Goal: Task Accomplishment & Management: Manage account settings

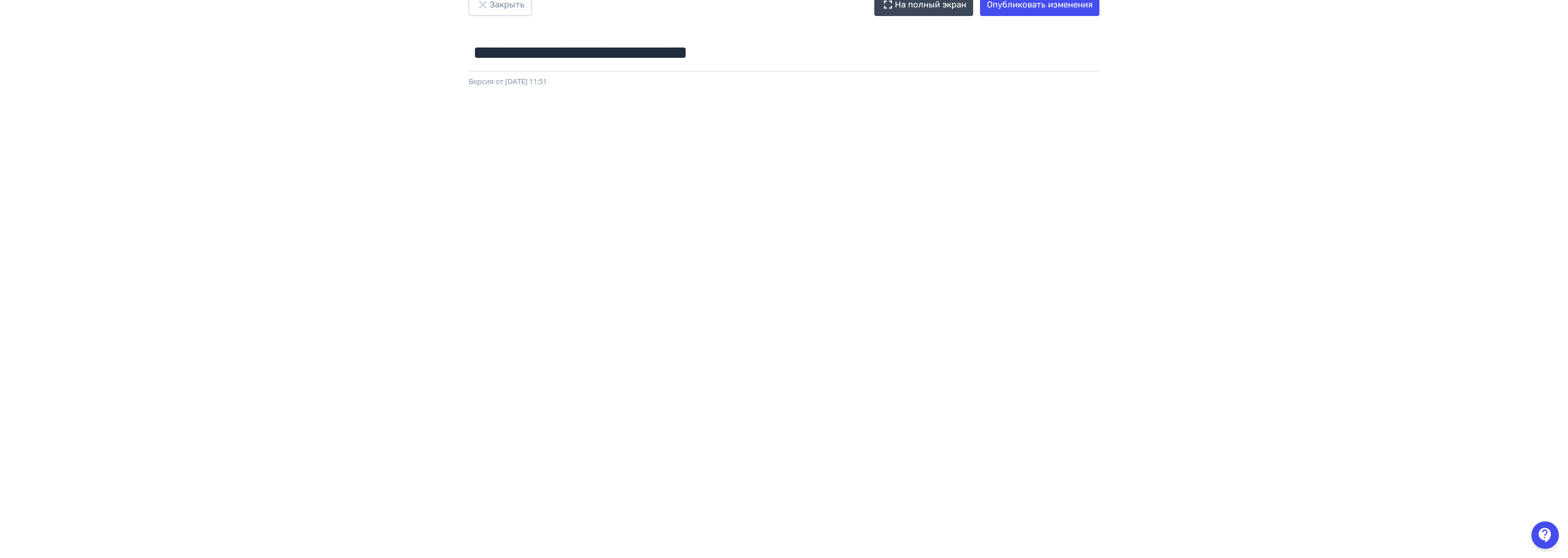
scroll to position [0, 2]
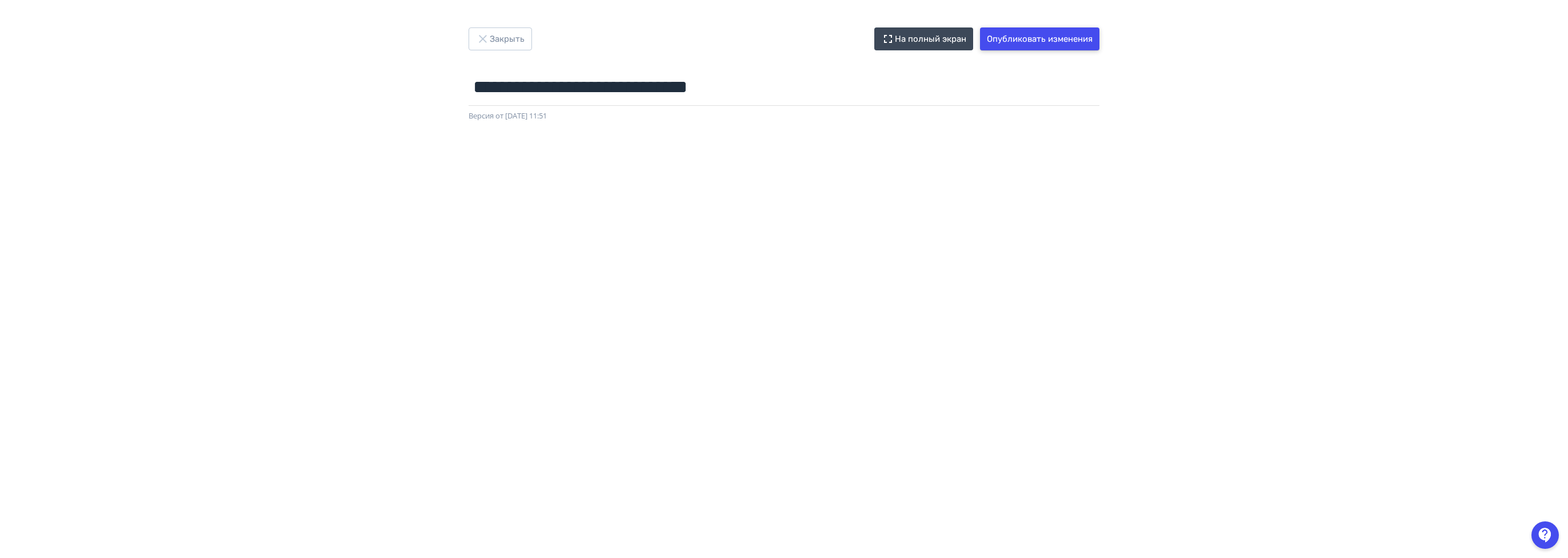
click at [1066, 35] on button "Опубликовать изменения" at bounding box center [1040, 39] width 119 height 23
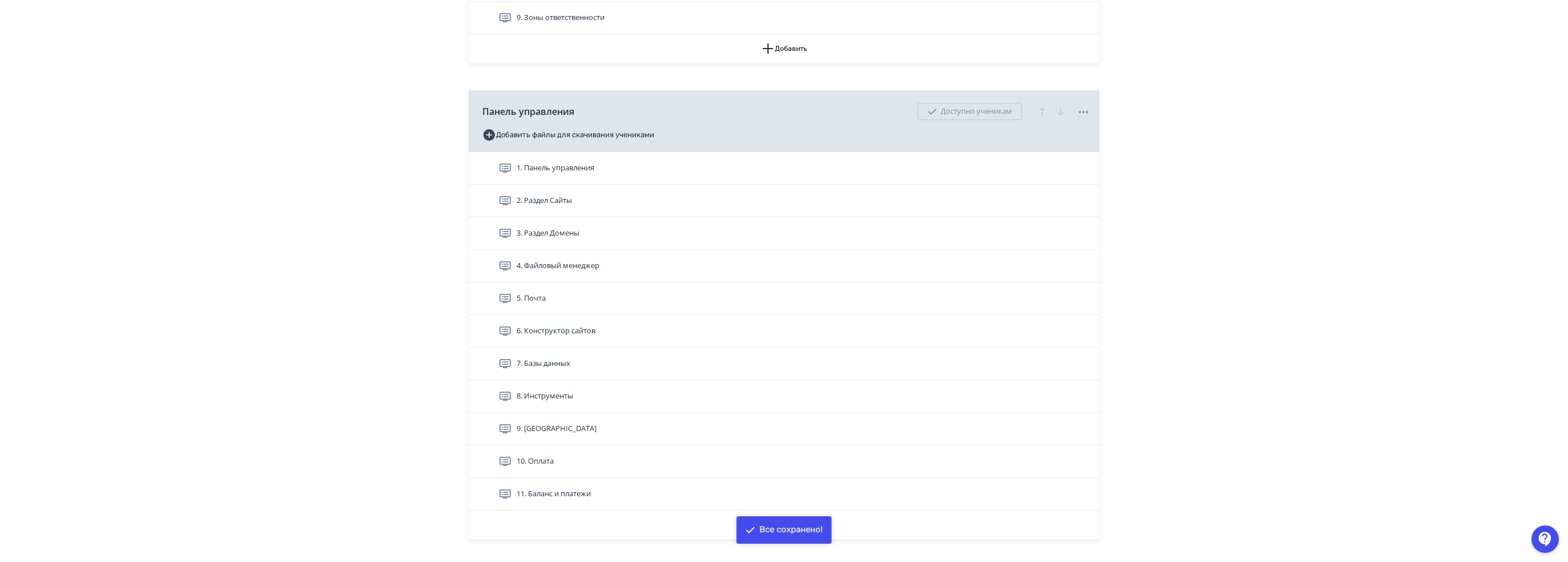
scroll to position [744, 0]
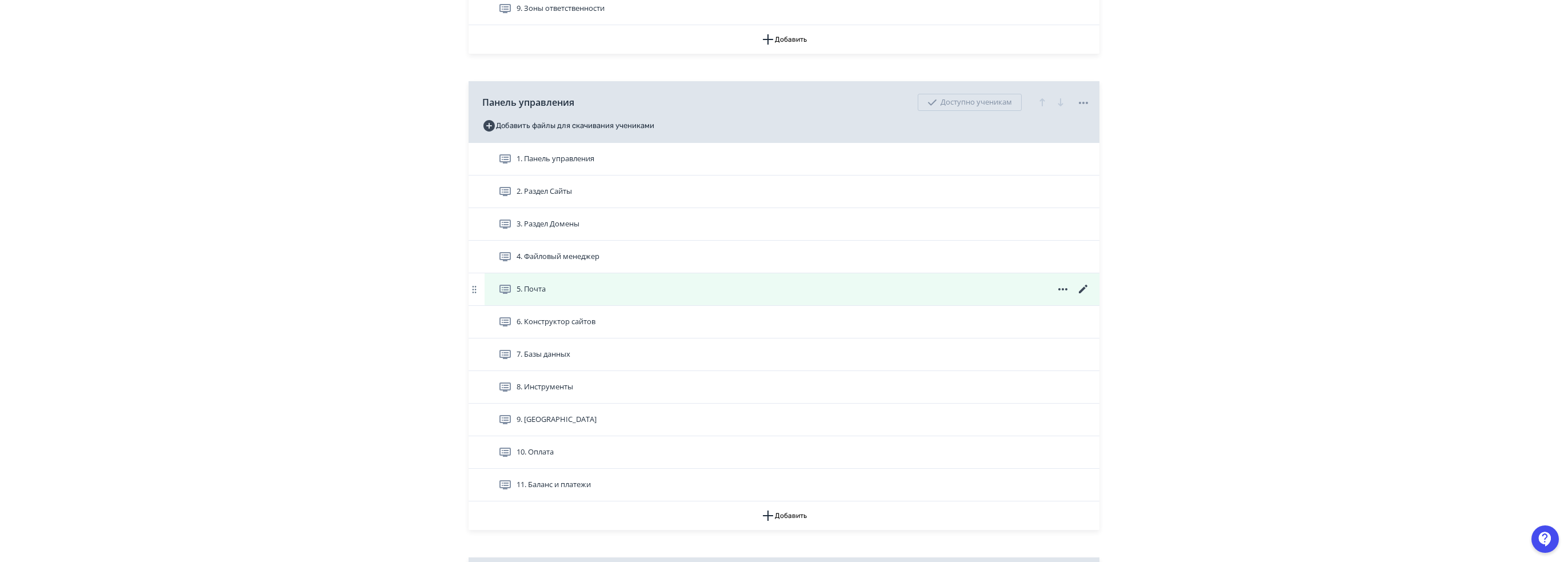
click at [943, 282] on div "5. Почта" at bounding box center [794, 289] width 592 height 13
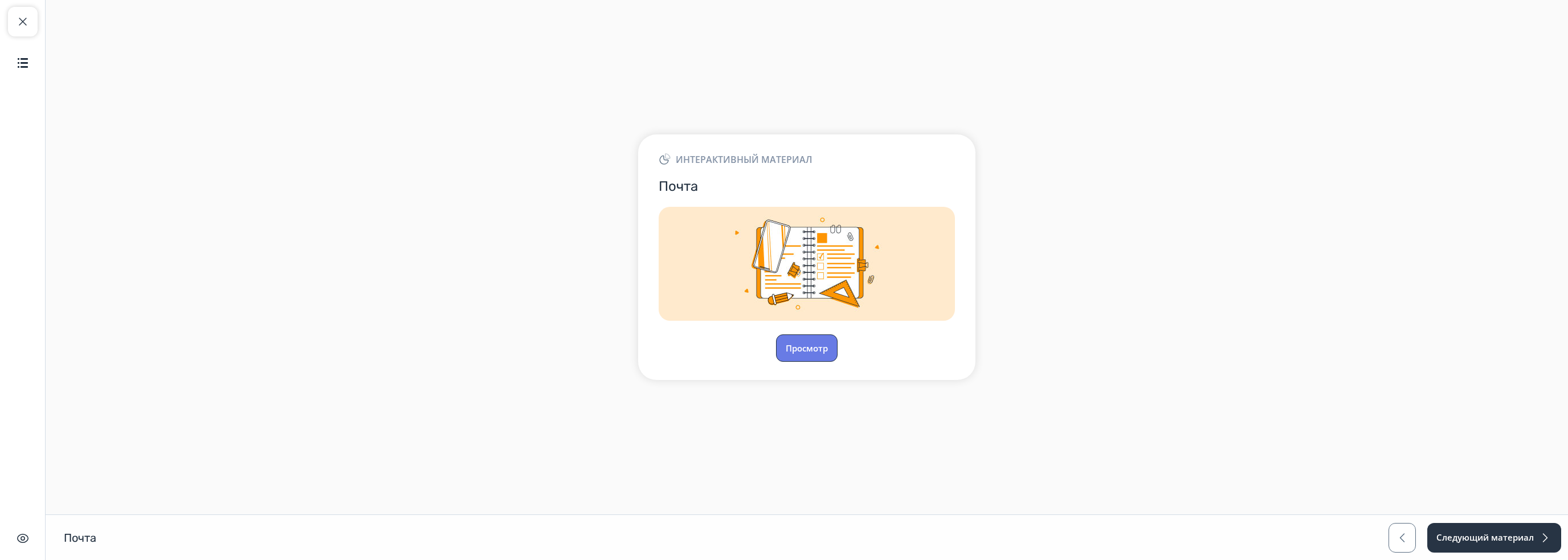
click at [811, 346] on button "Просмотр" at bounding box center [807, 348] width 61 height 27
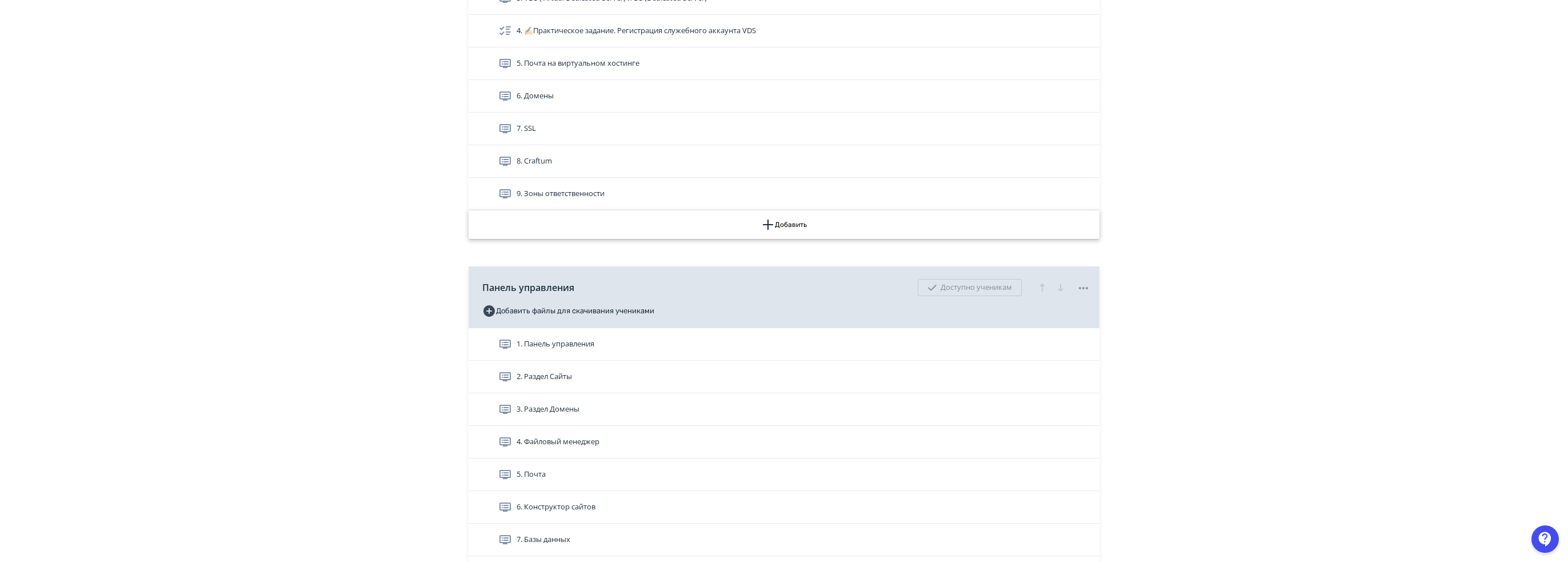
scroll to position [343, 0]
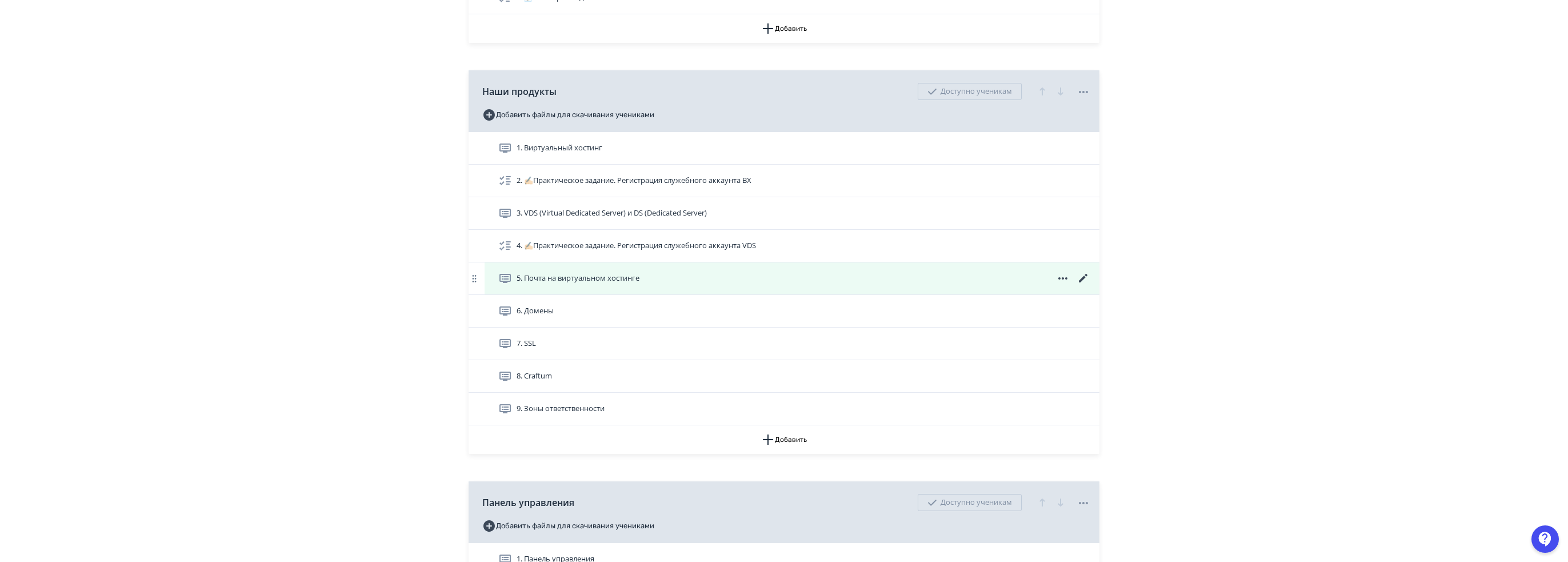
click at [598, 276] on span "5. Почта на виртуальном хостинге" at bounding box center [578, 279] width 123 height 12
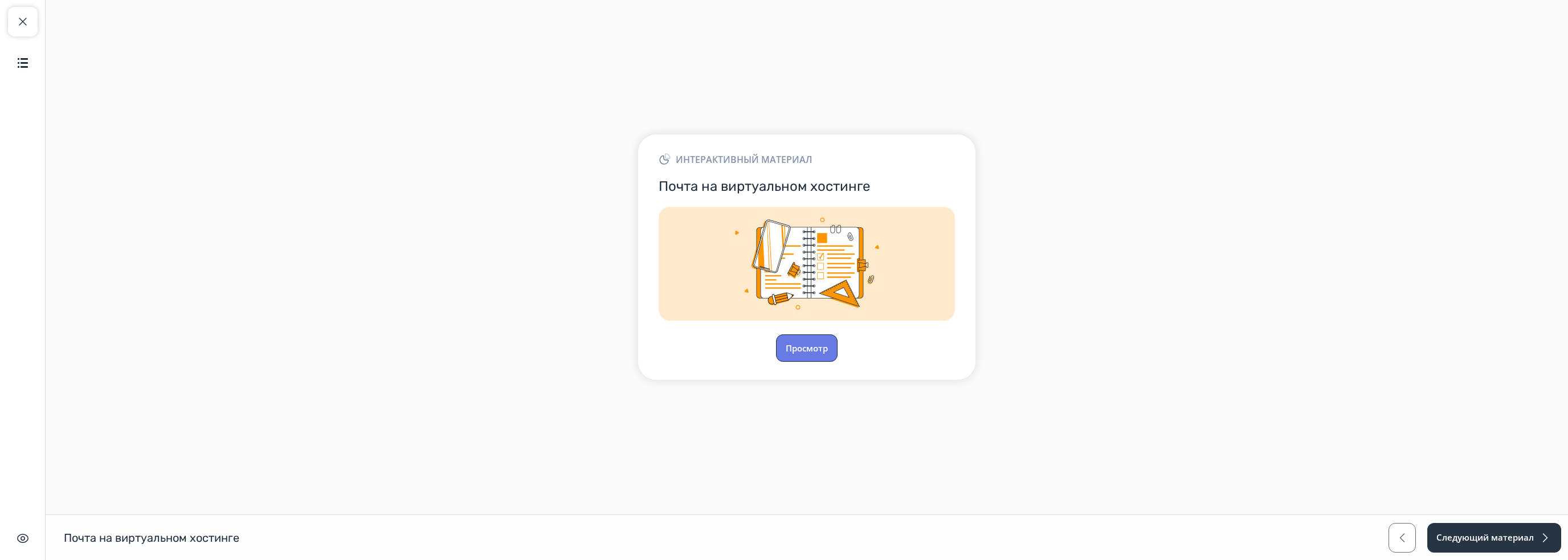
click at [810, 346] on button "Просмотр" at bounding box center [807, 348] width 61 height 27
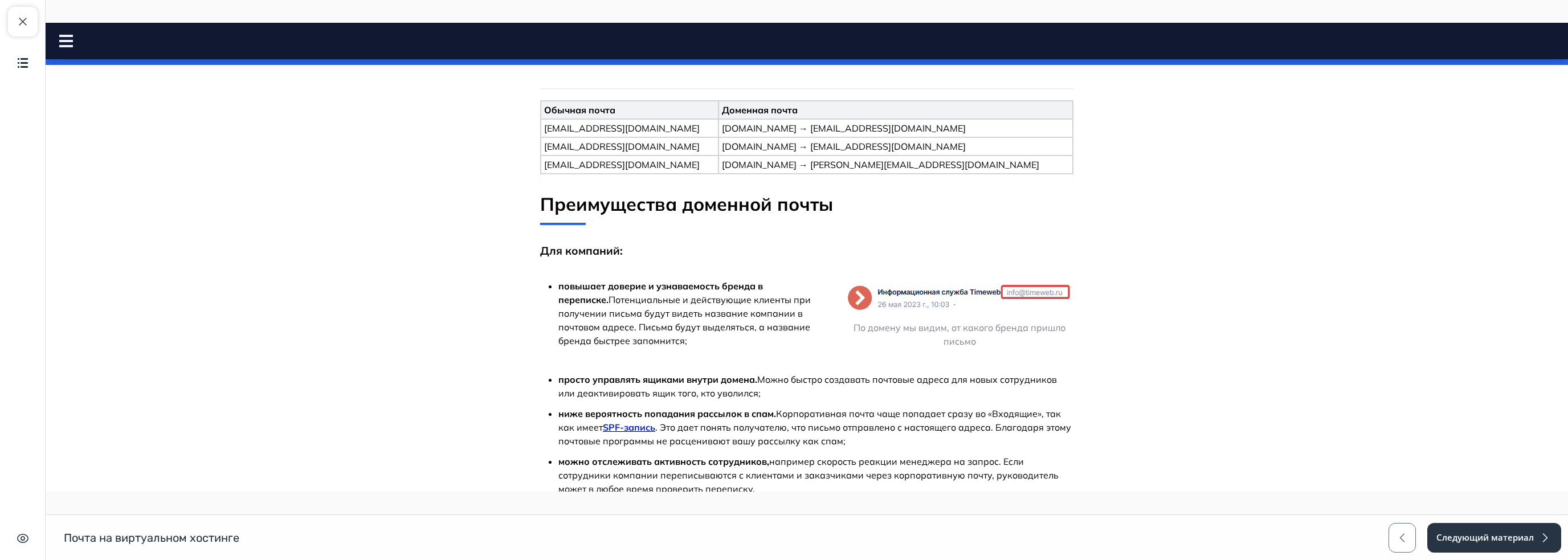
scroll to position [358, 0]
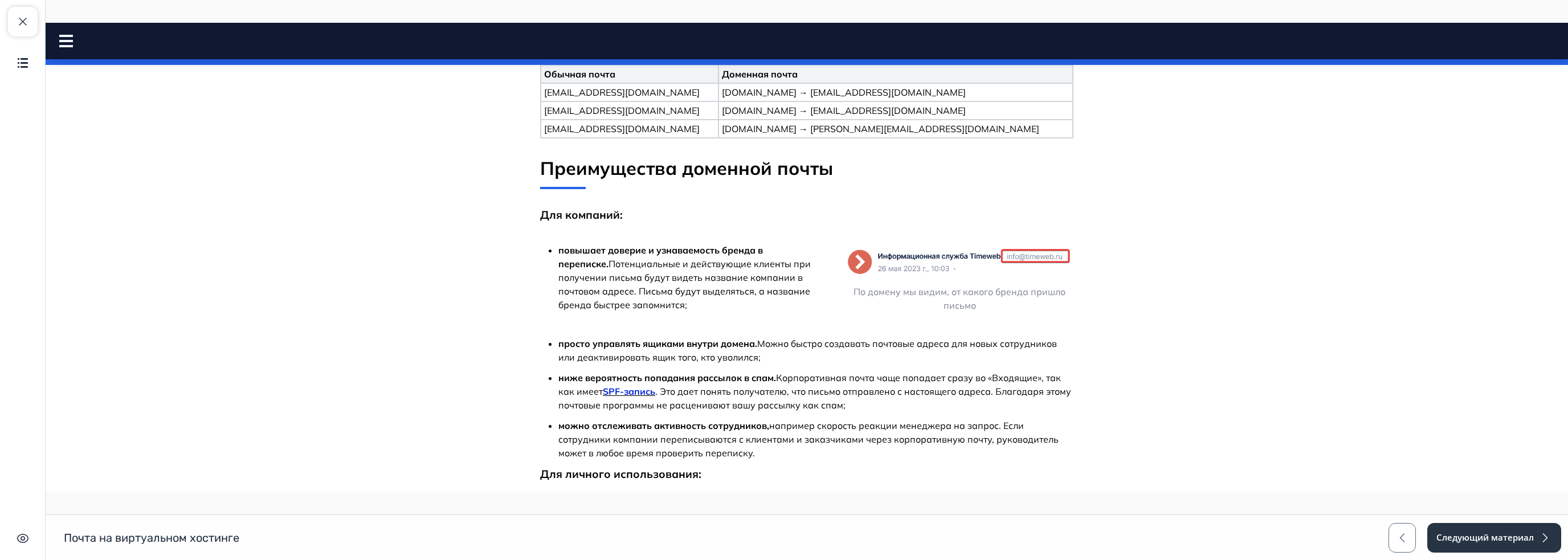
click at [905, 490] on p "можно выбрать красивый и запоминающийся домен — можно создать персональный адре…" at bounding box center [816, 510] width 515 height 41
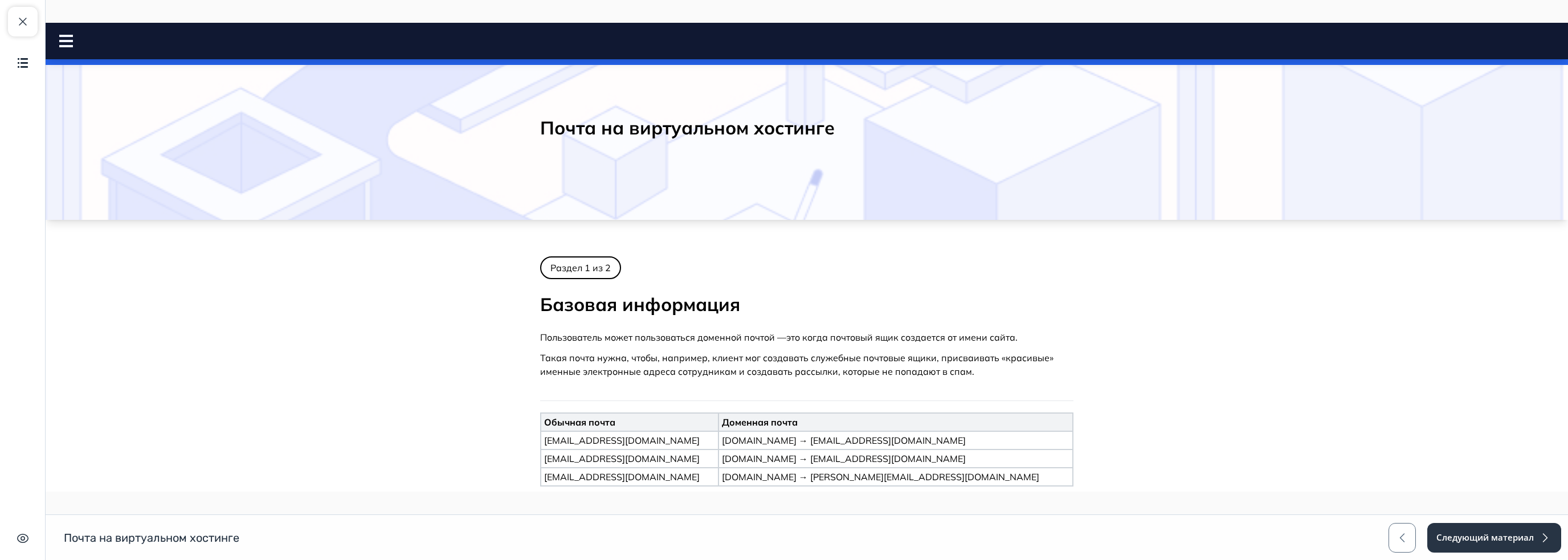
scroll to position [0, 0]
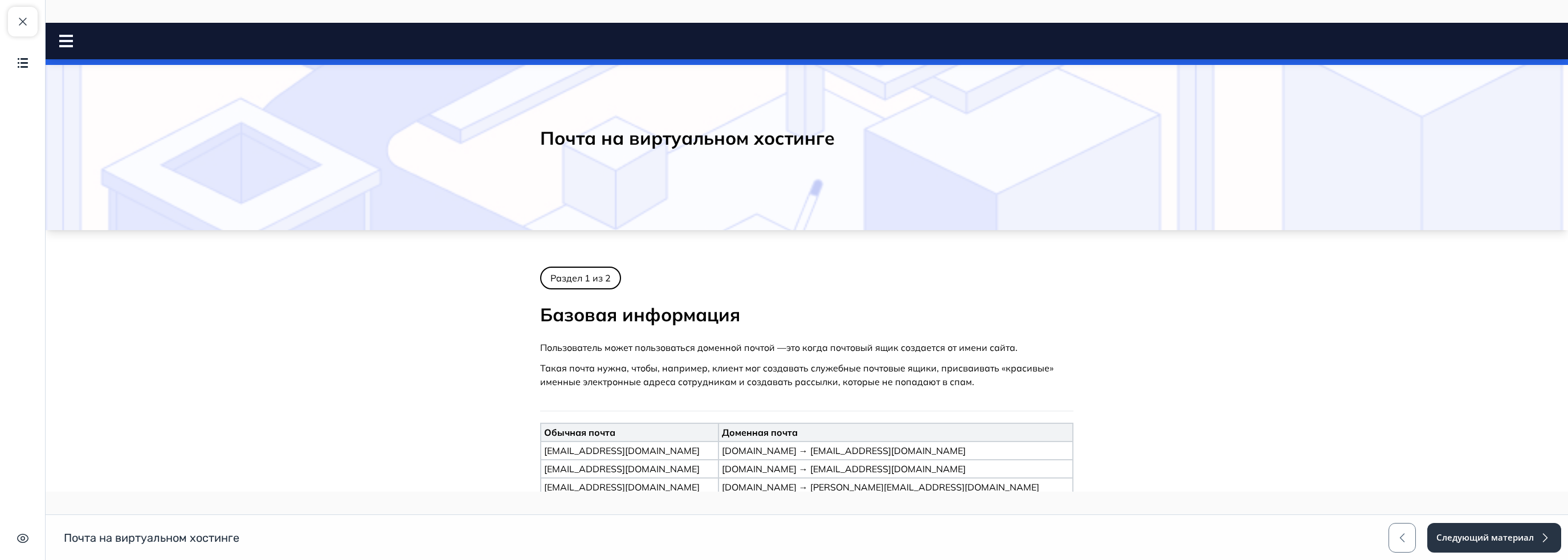
click at [683, 312] on h2 "Базовая информация" at bounding box center [807, 315] width 533 height 24
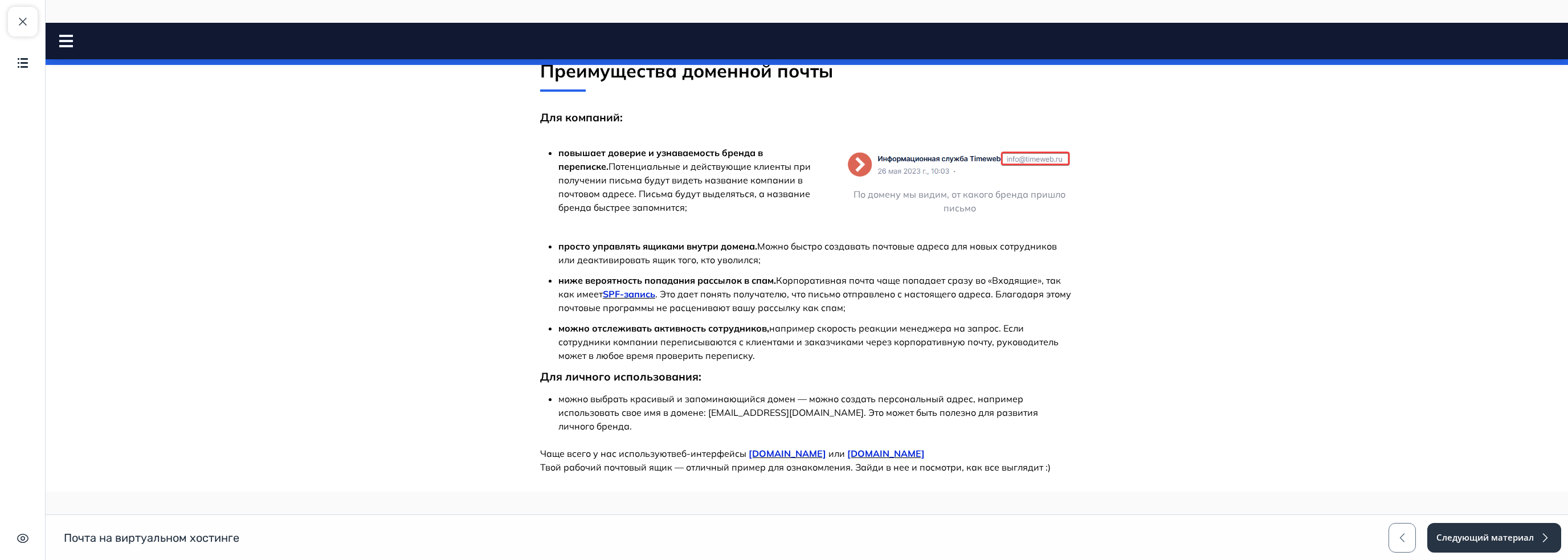
scroll to position [815, 0]
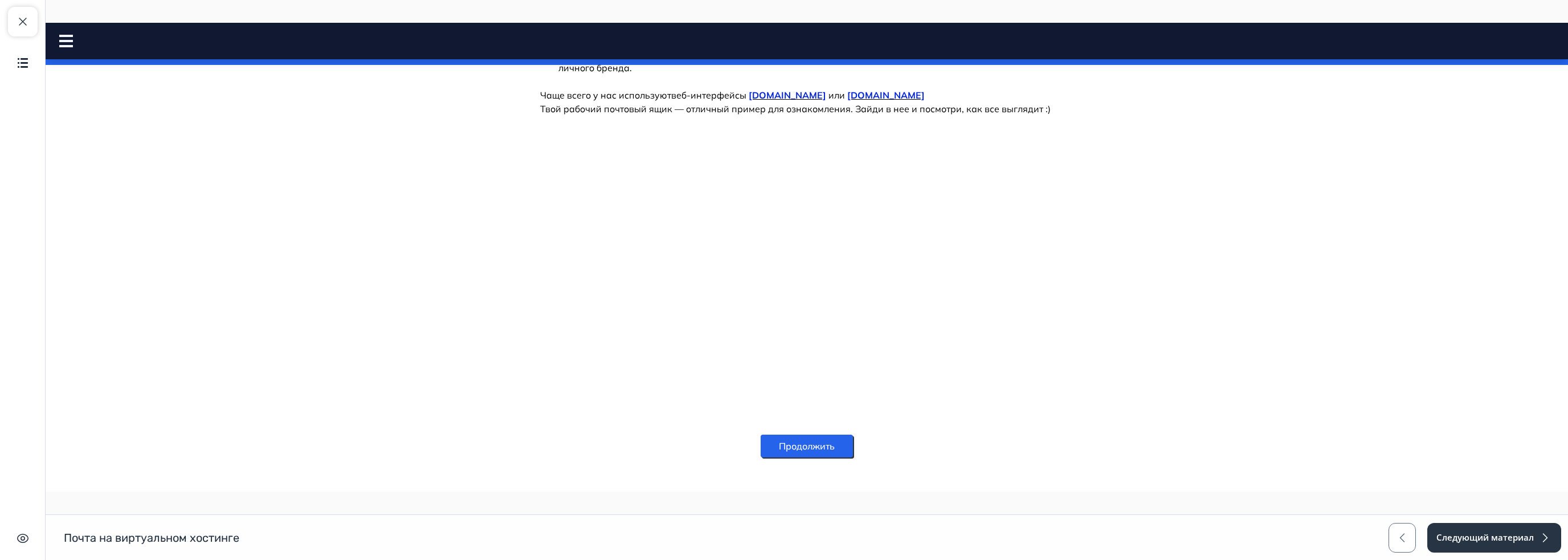
click at [833, 435] on button "Продолжить" at bounding box center [807, 447] width 92 height 23
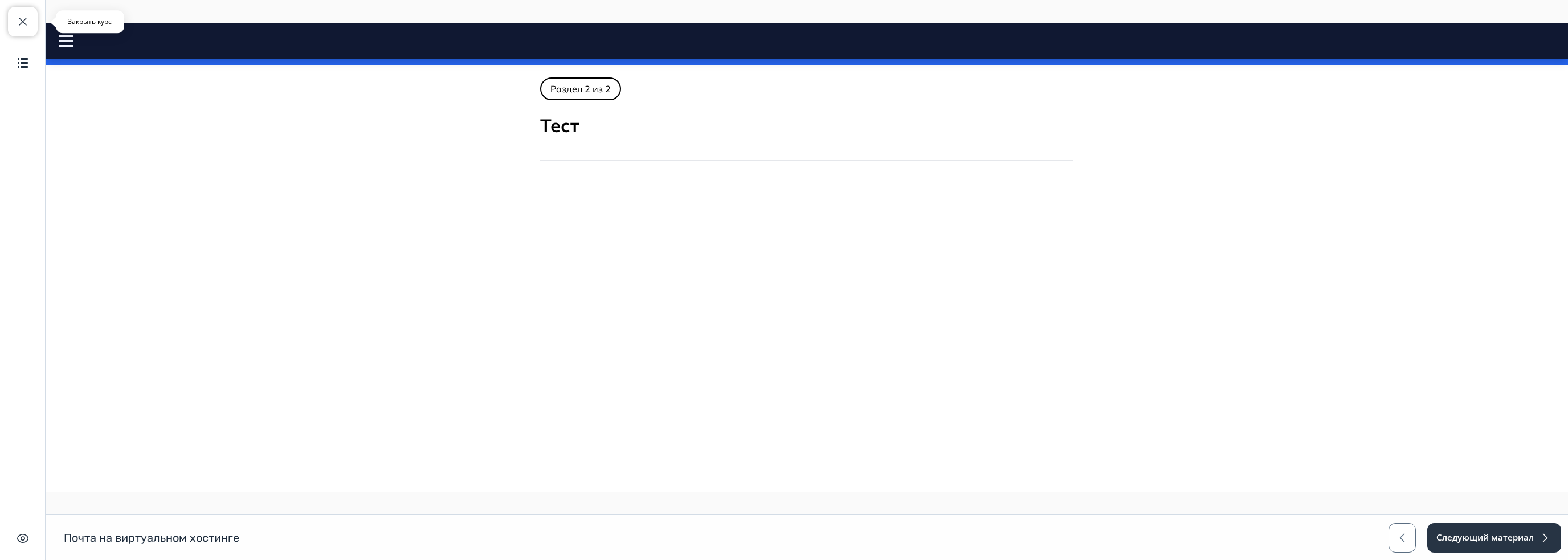
click at [30, 15] on button "Закрыть курс" at bounding box center [22, 21] width 30 height 30
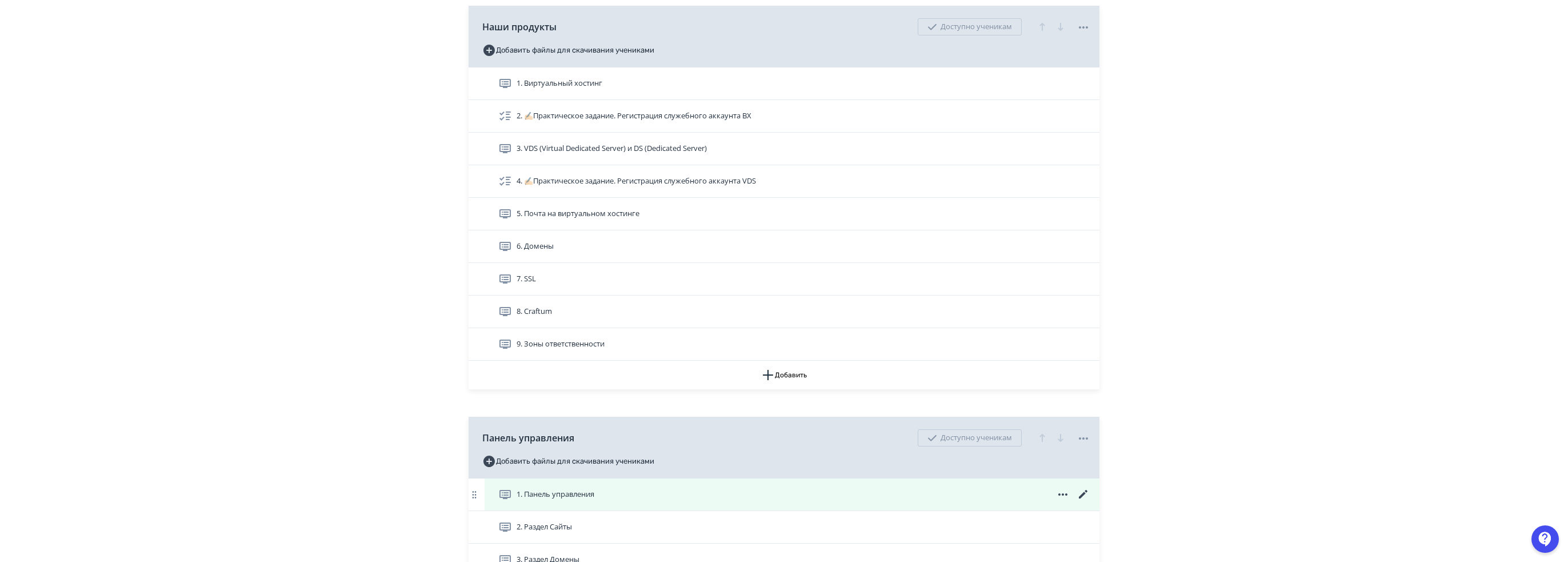
scroll to position [400, 0]
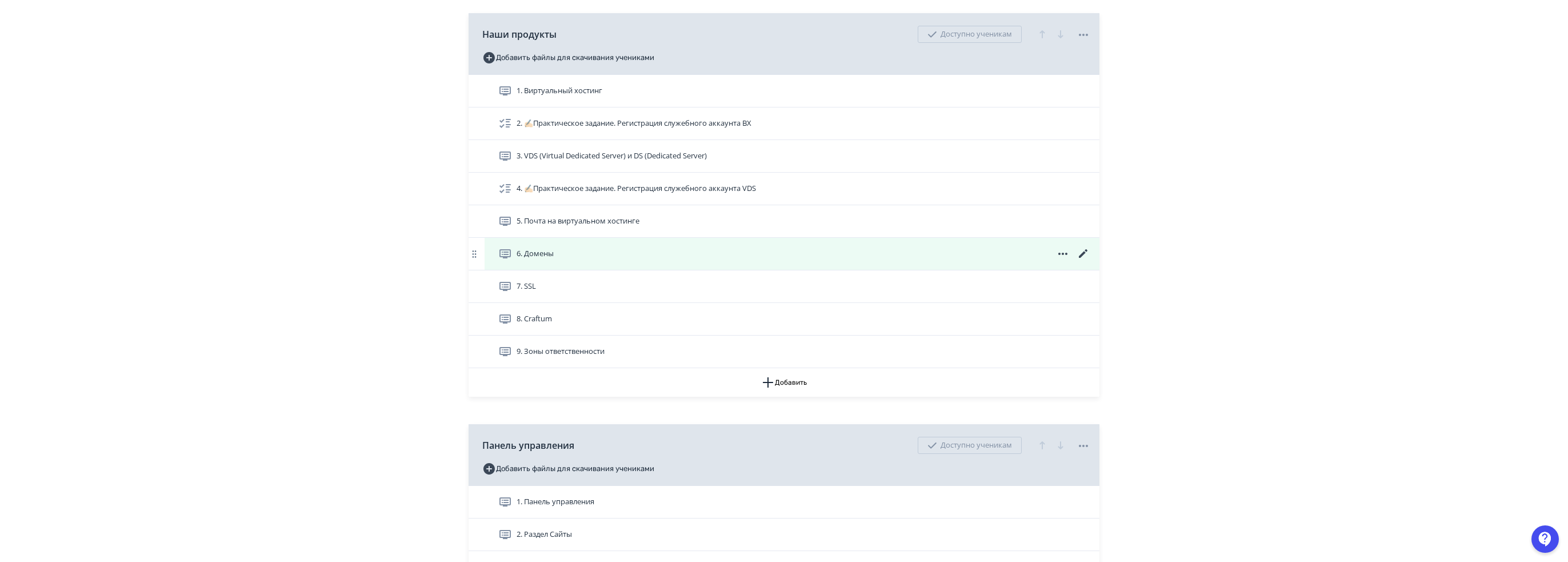
click at [1082, 254] on icon at bounding box center [1083, 254] width 9 height 9
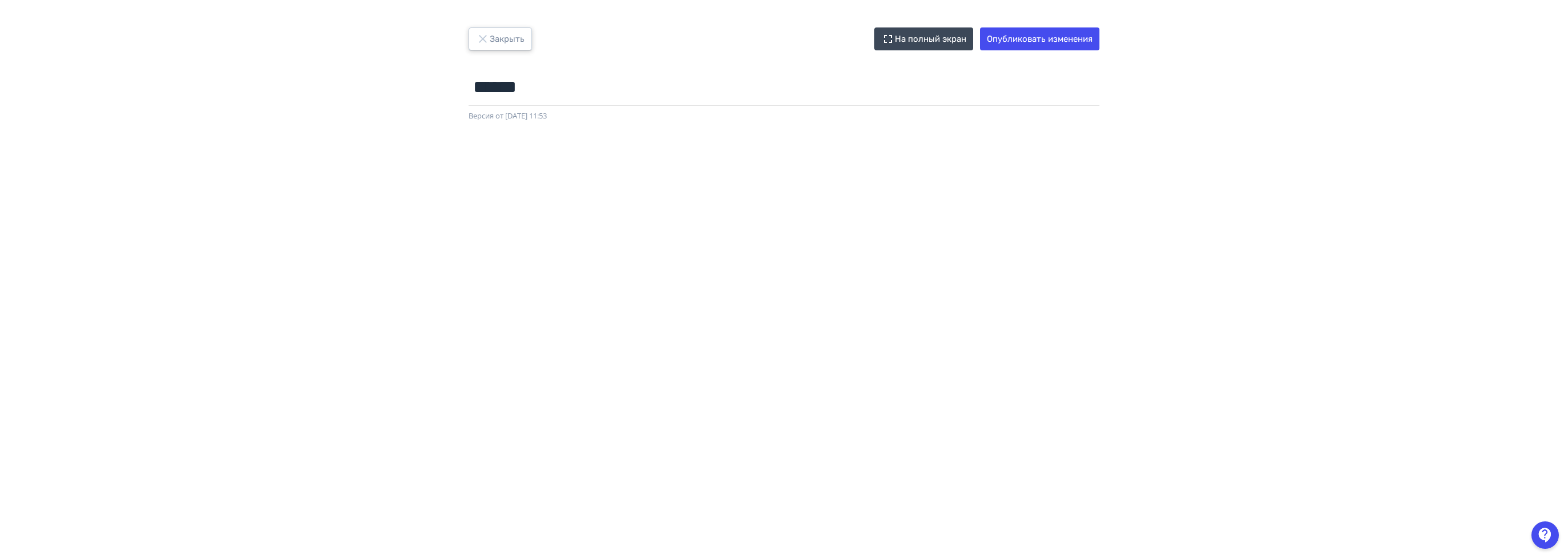
click at [471, 43] on button "Закрыть" at bounding box center [501, 39] width 64 height 23
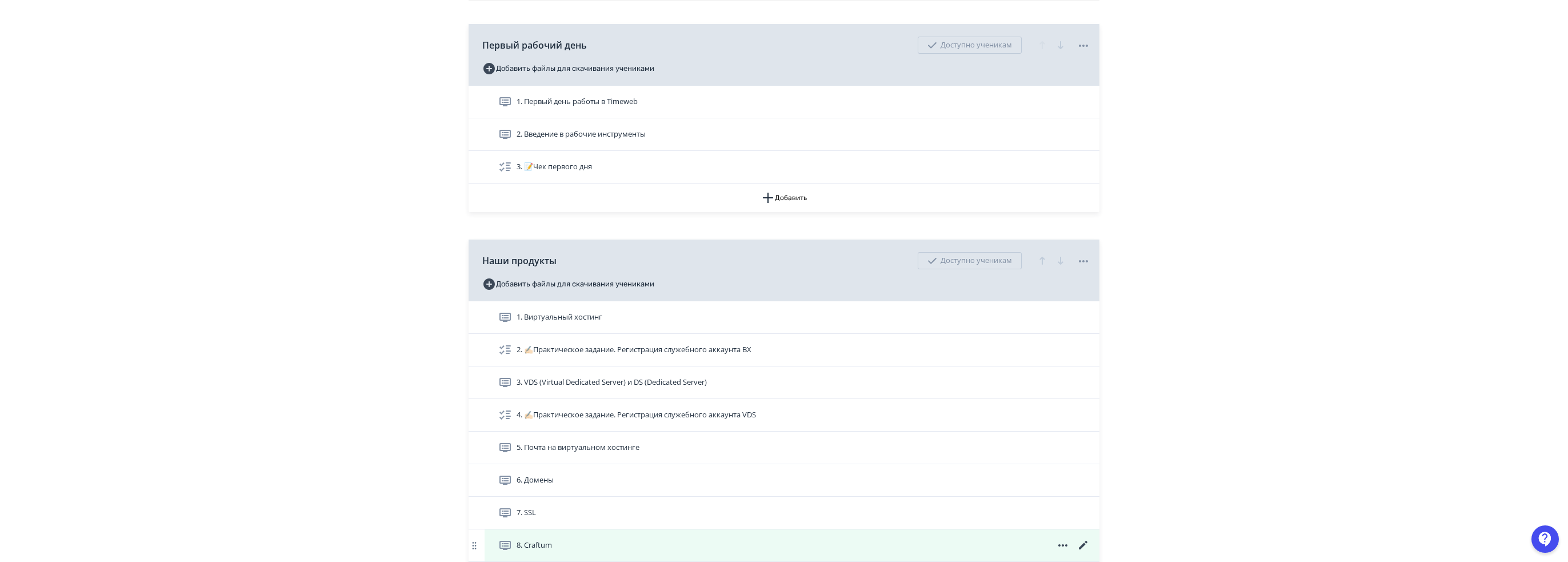
scroll to position [172, 0]
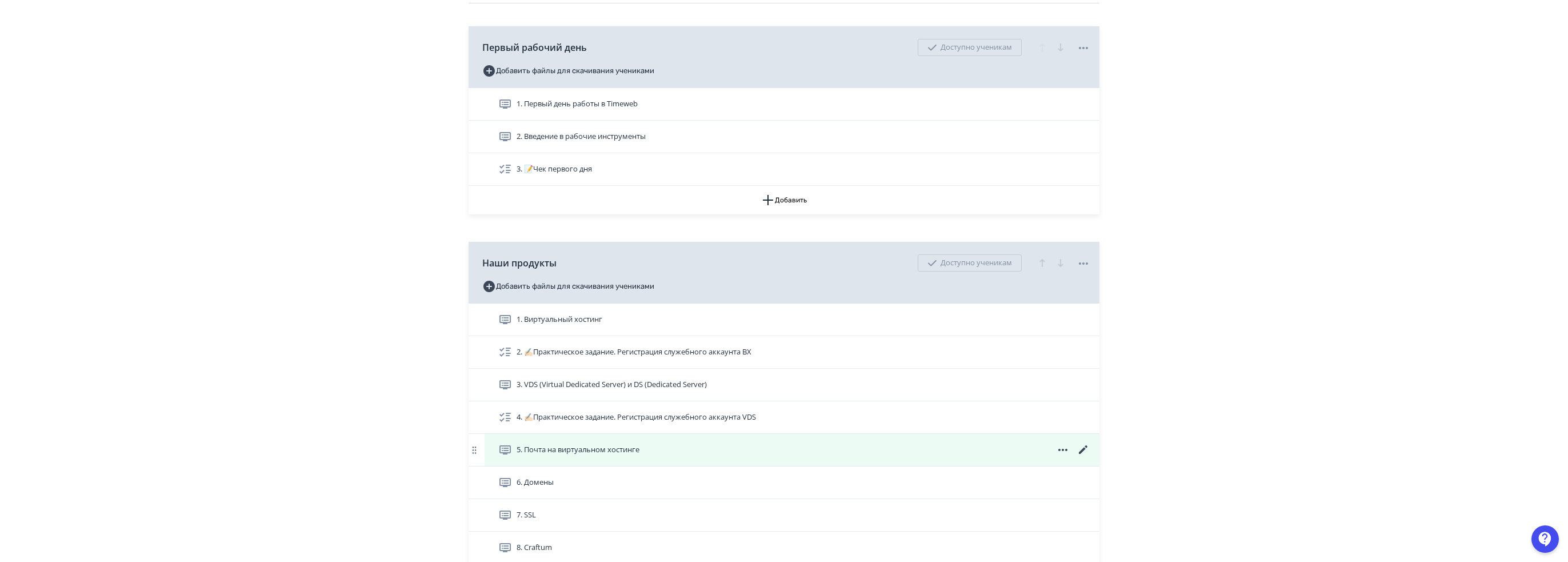
click at [1022, 448] on div "5. Почта на виртуальном хостинге" at bounding box center [794, 450] width 592 height 13
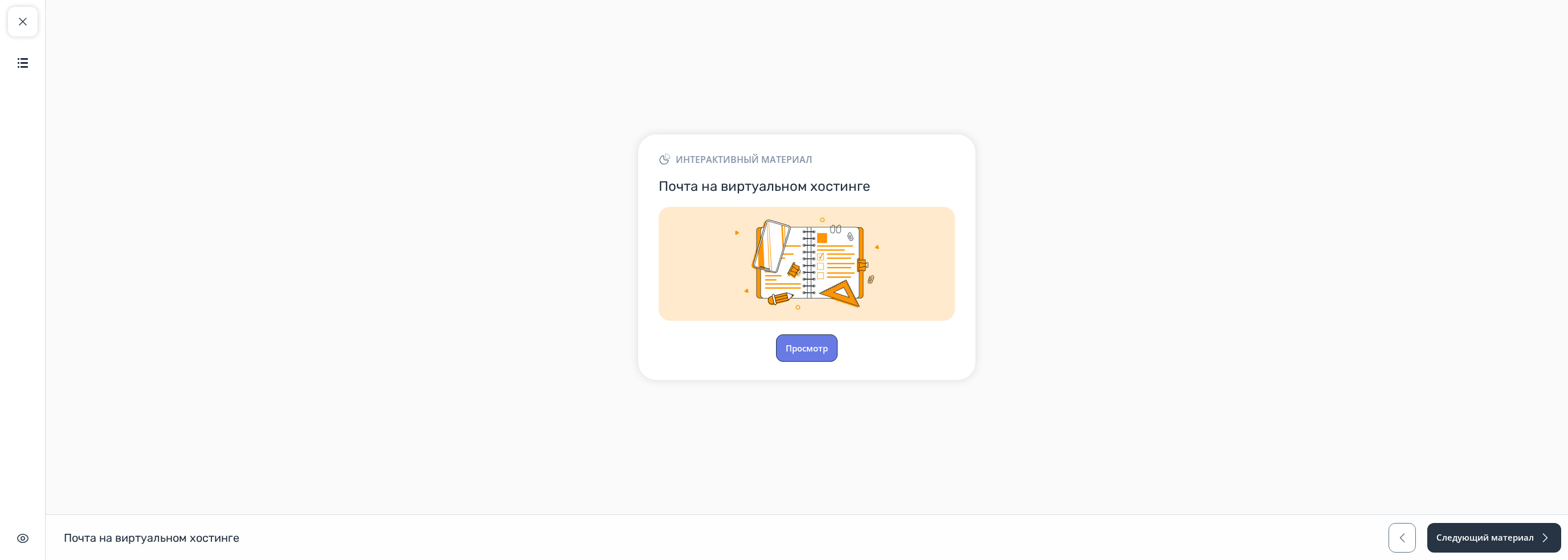
click at [815, 344] on button "Просмотр" at bounding box center [807, 348] width 61 height 27
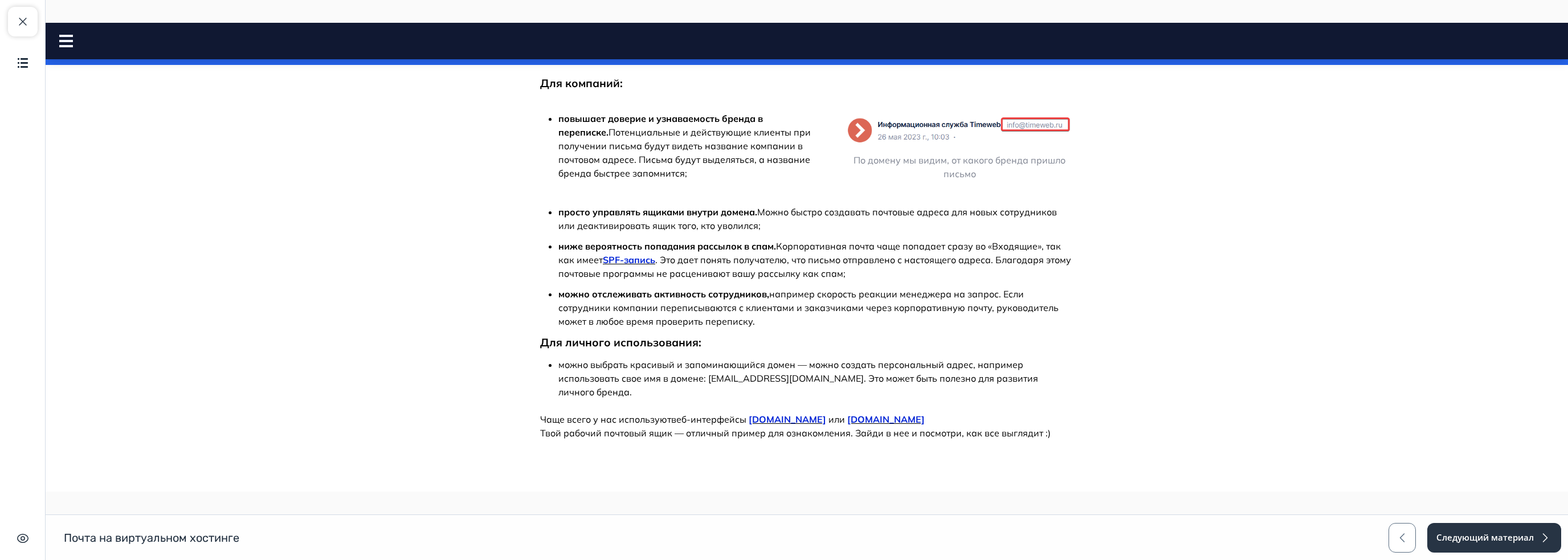
scroll to position [473, 0]
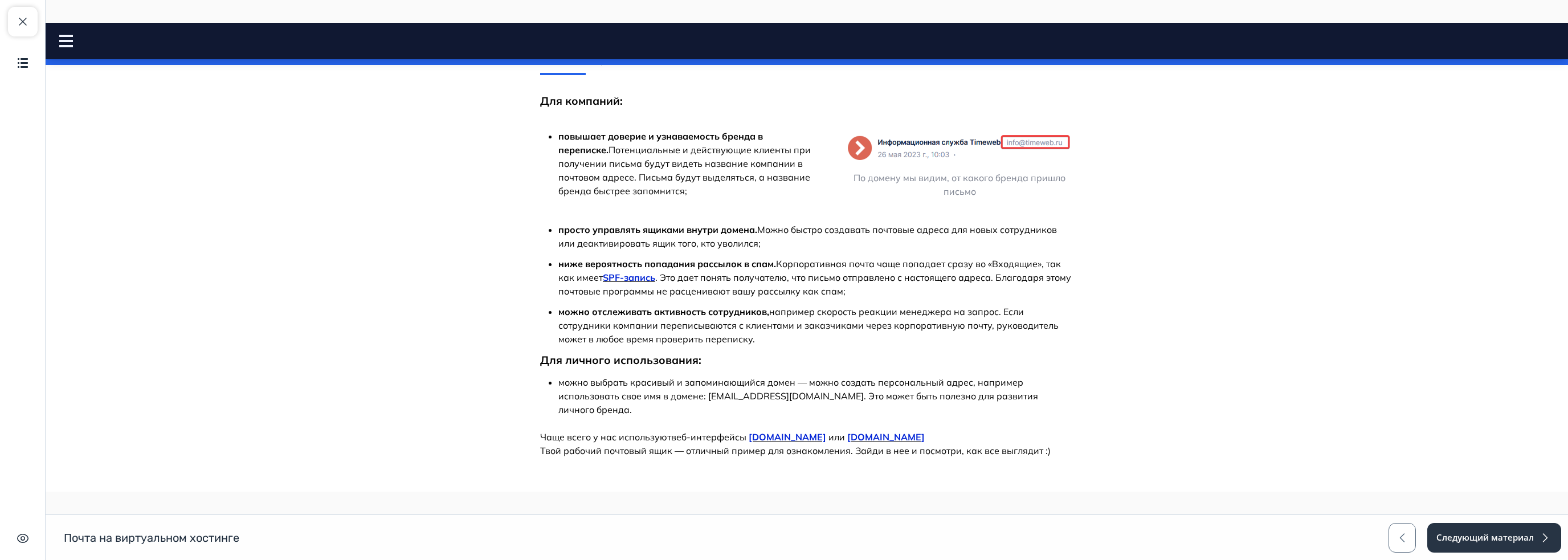
click at [511, 316] on body "Почта на виртуальном хостинге Close panel" at bounding box center [807, 200] width 1523 height 1227
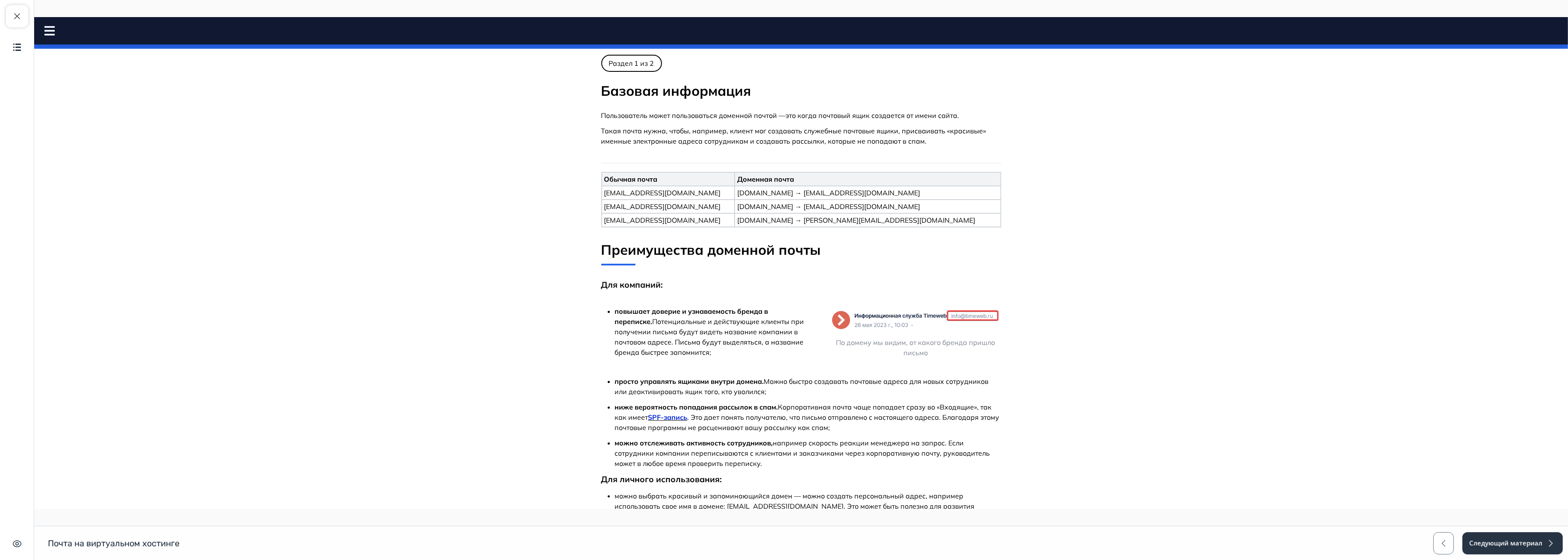
scroll to position [143, 0]
click at [1173, 417] on body "Почта на виртуальном хостинге Close panel" at bounding box center [801, 362] width 1534 height 920
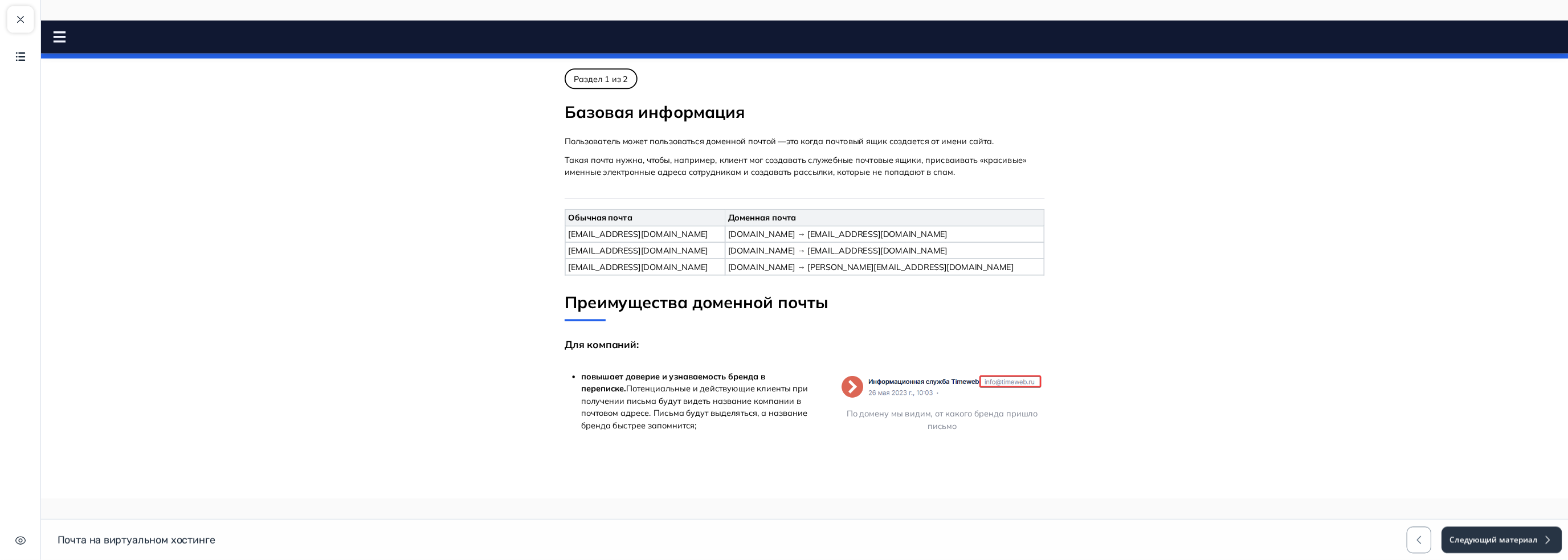
scroll to position [190, 0]
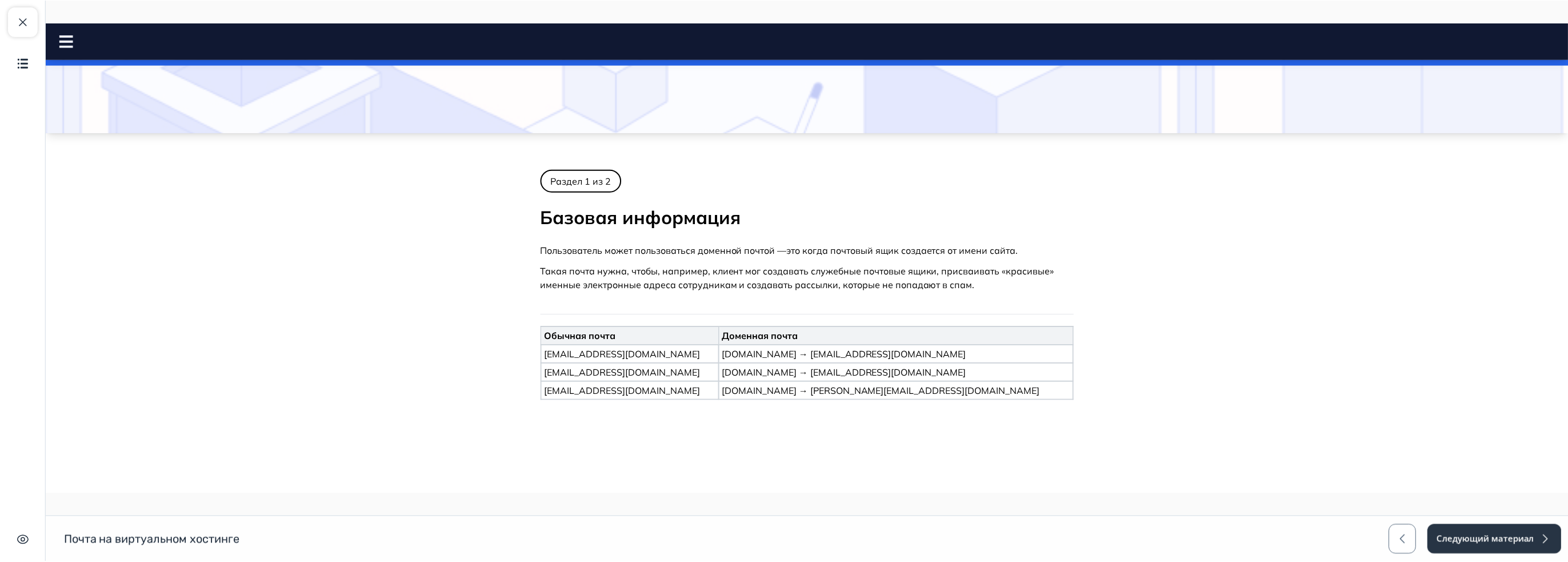
scroll to position [0, 0]
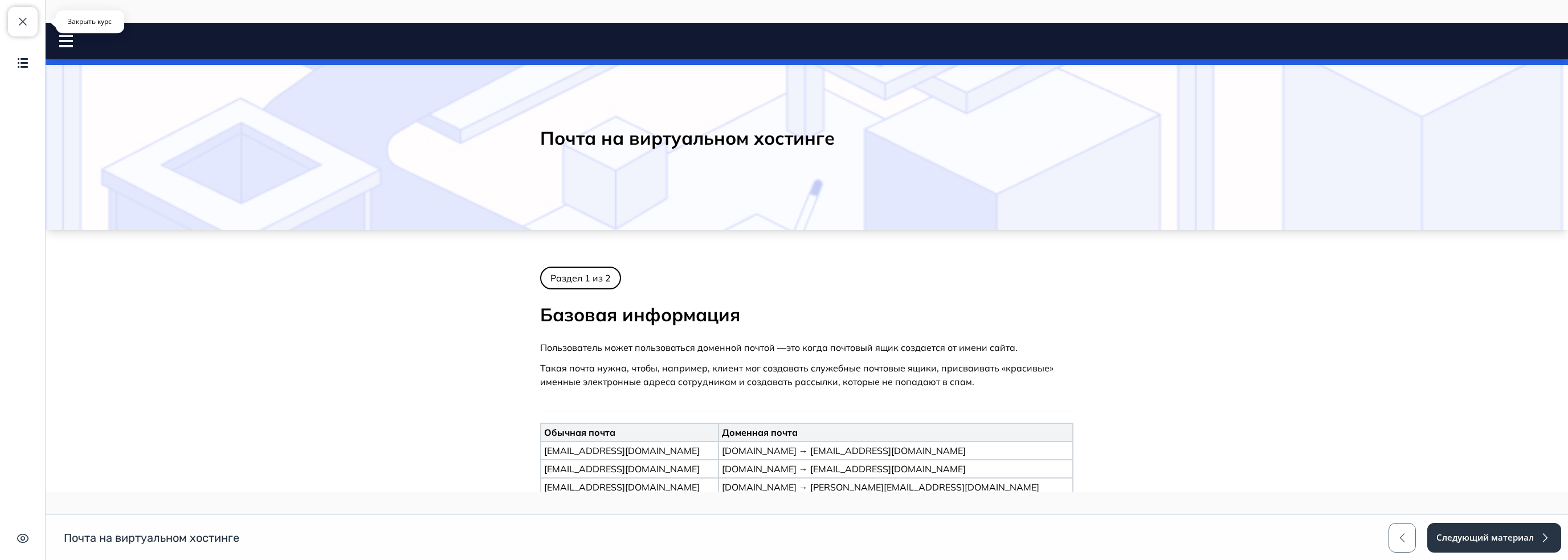
click at [13, 15] on button "Закрыть курс" at bounding box center [22, 21] width 30 height 30
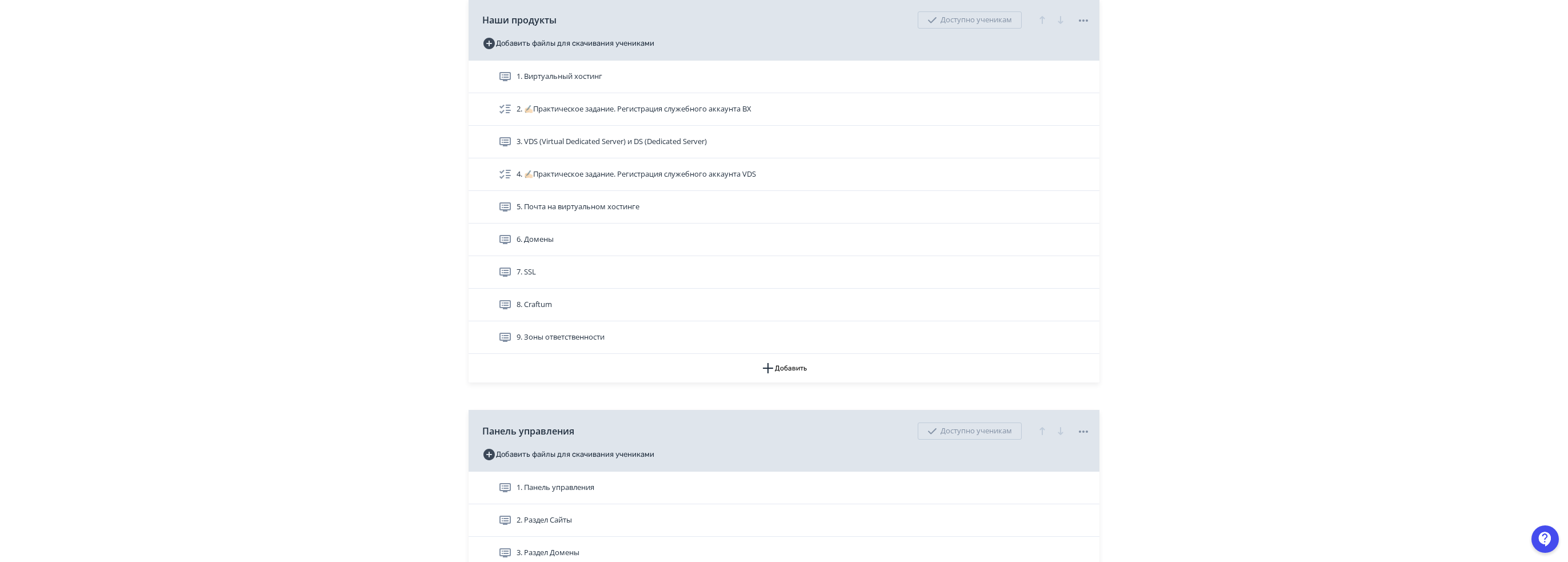
scroll to position [400, 0]
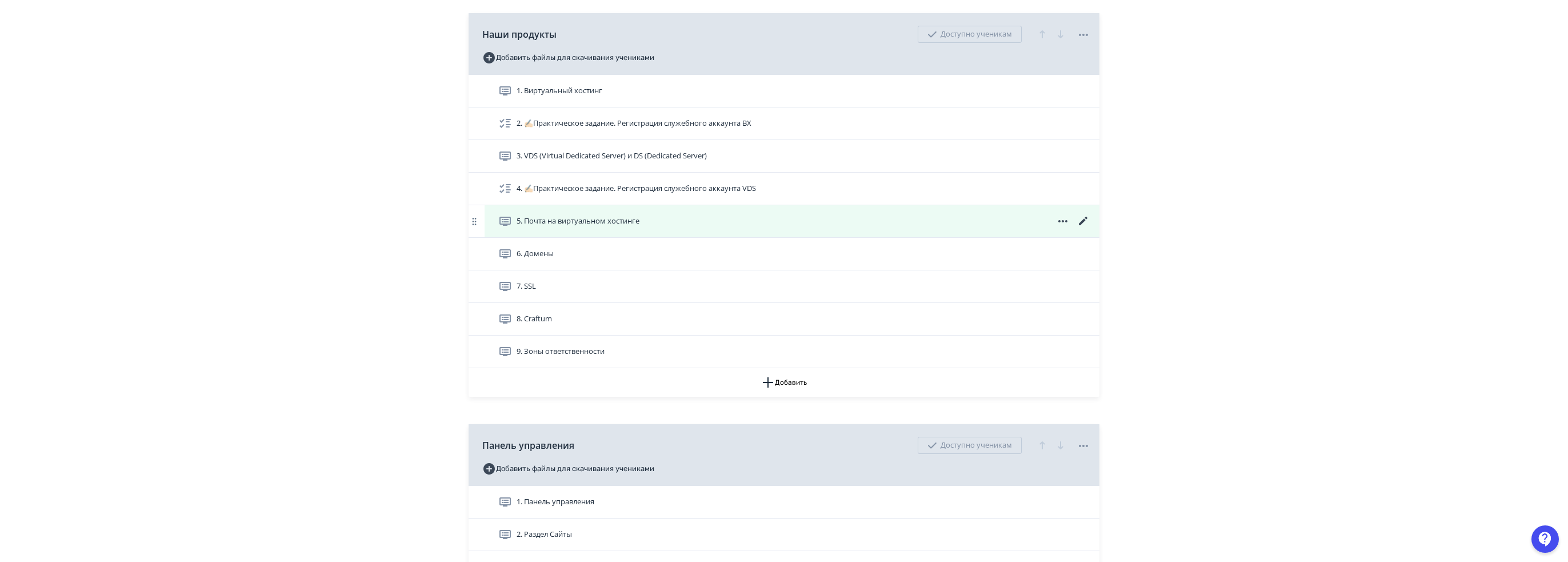
click at [1085, 220] on icon at bounding box center [1083, 221] width 9 height 9
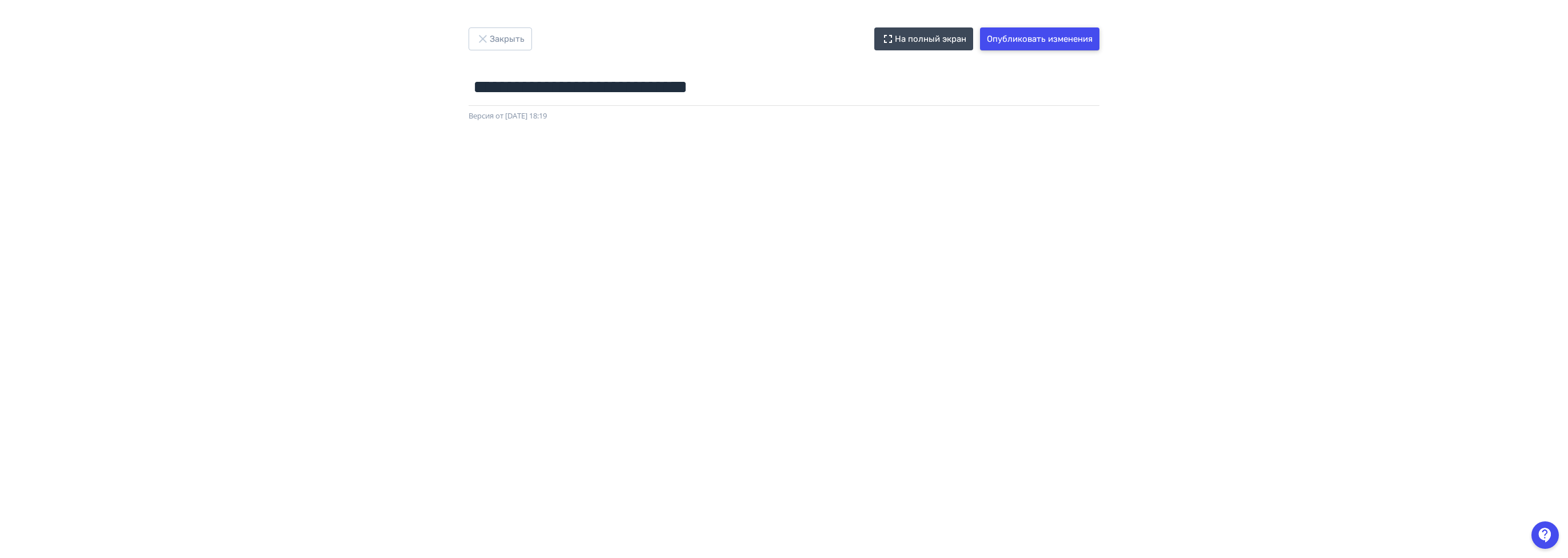
click at [1029, 40] on button "Опубликовать изменения" at bounding box center [1040, 39] width 119 height 23
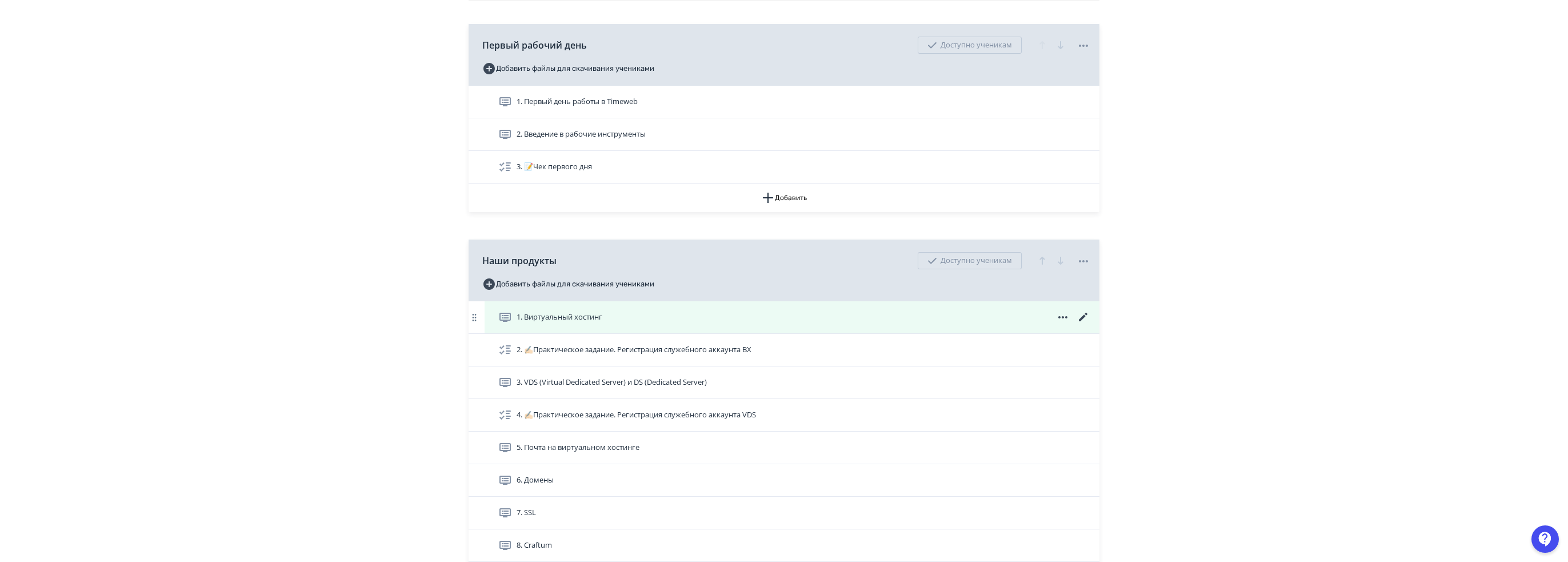
scroll to position [172, 0]
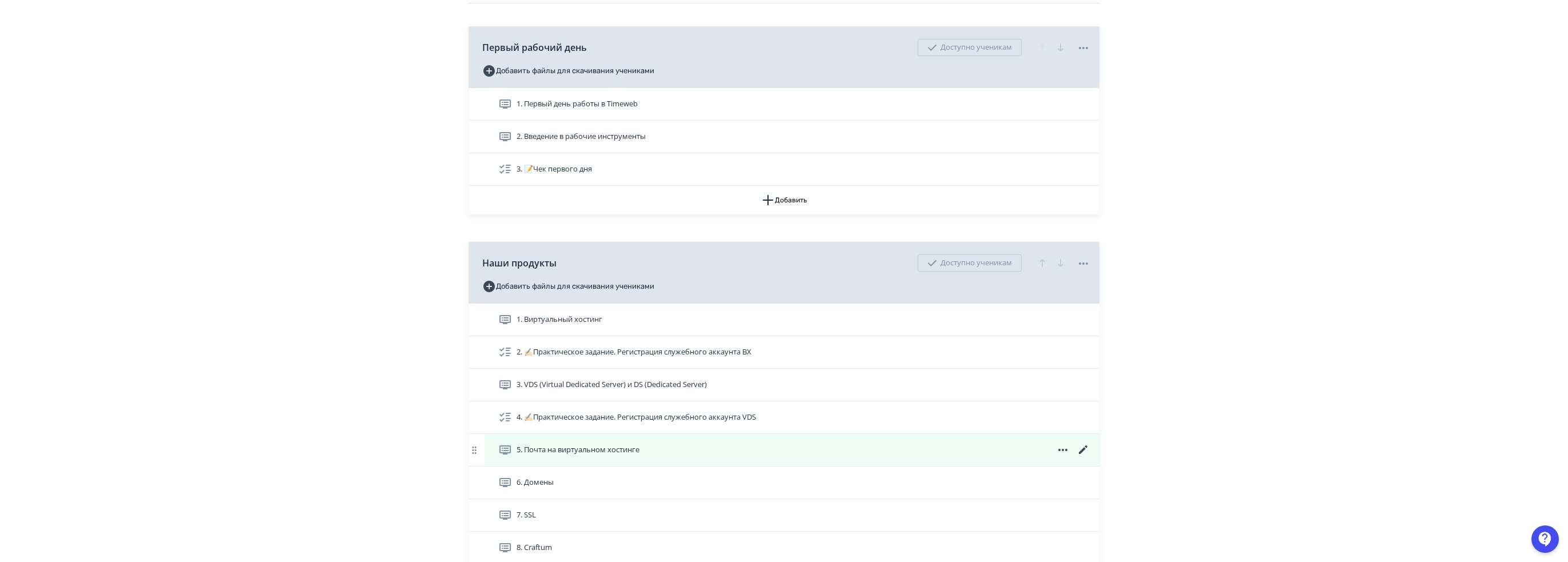
click at [821, 444] on div "5. Почта на виртуальном хостинге" at bounding box center [794, 450] width 592 height 13
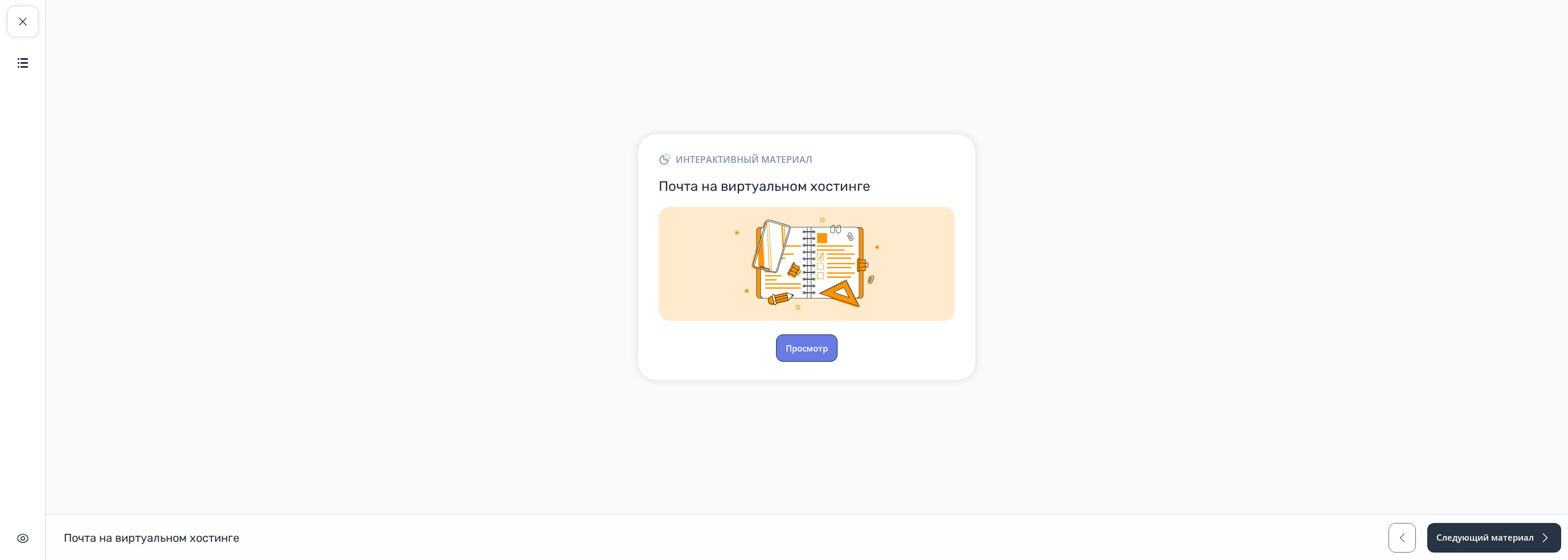
click at [828, 351] on button "Просмотр" at bounding box center [807, 348] width 61 height 27
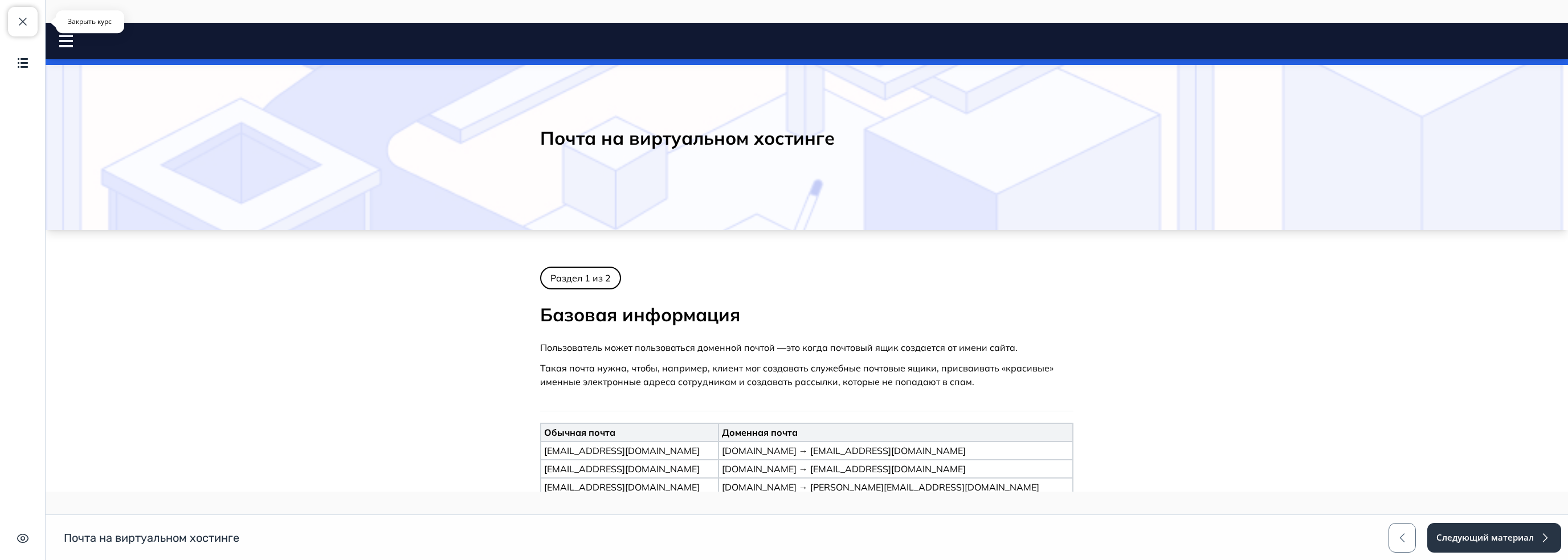
click at [27, 27] on span "button" at bounding box center [23, 21] width 13 height 13
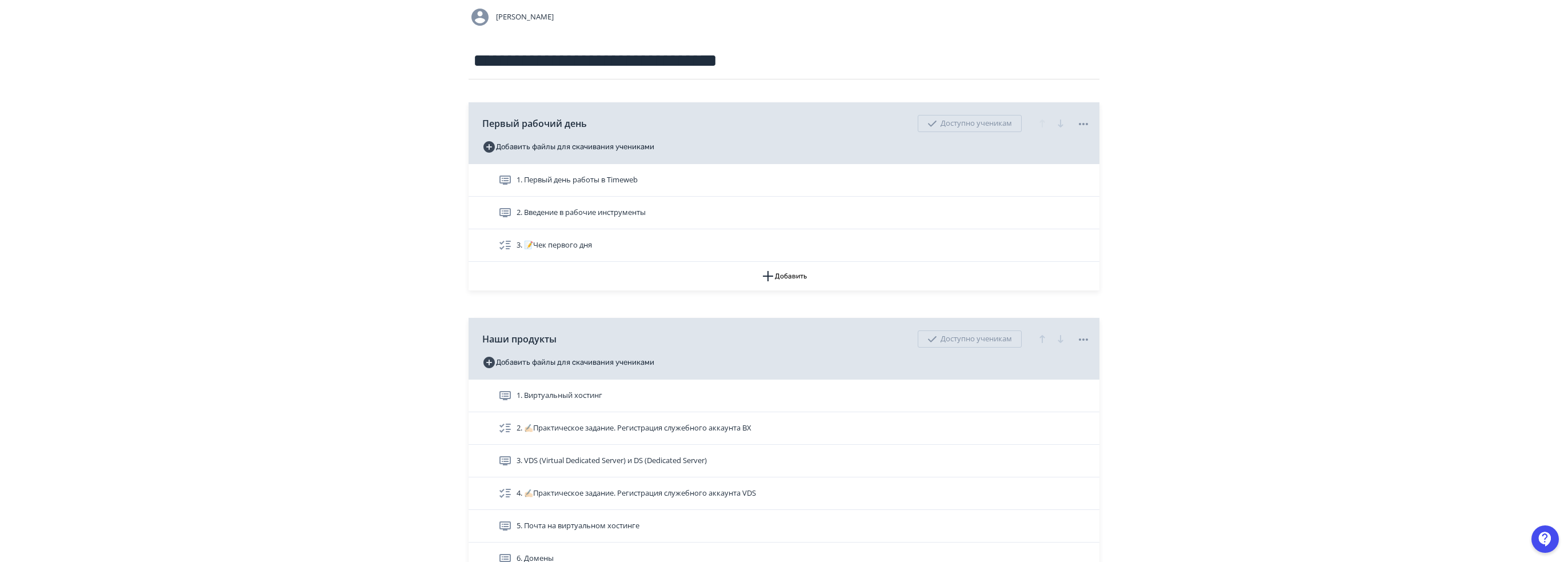
scroll to position [343, 0]
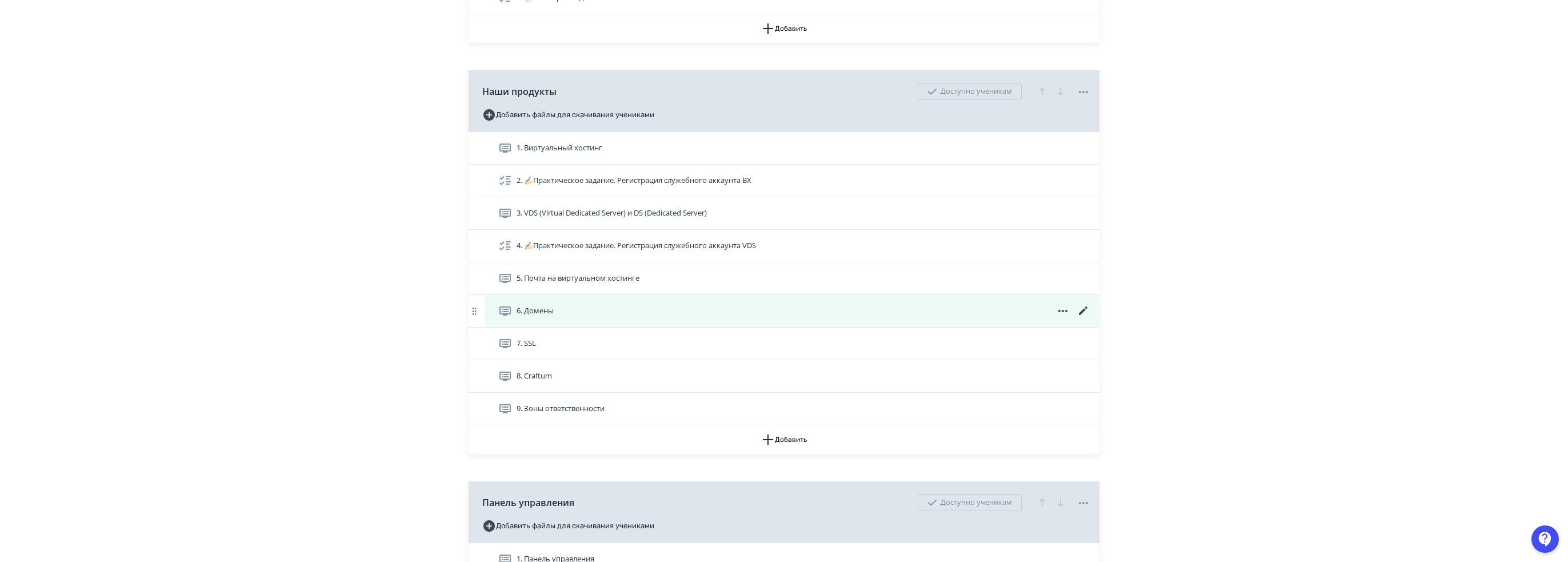
click at [1083, 310] on icon at bounding box center [1083, 310] width 9 height 9
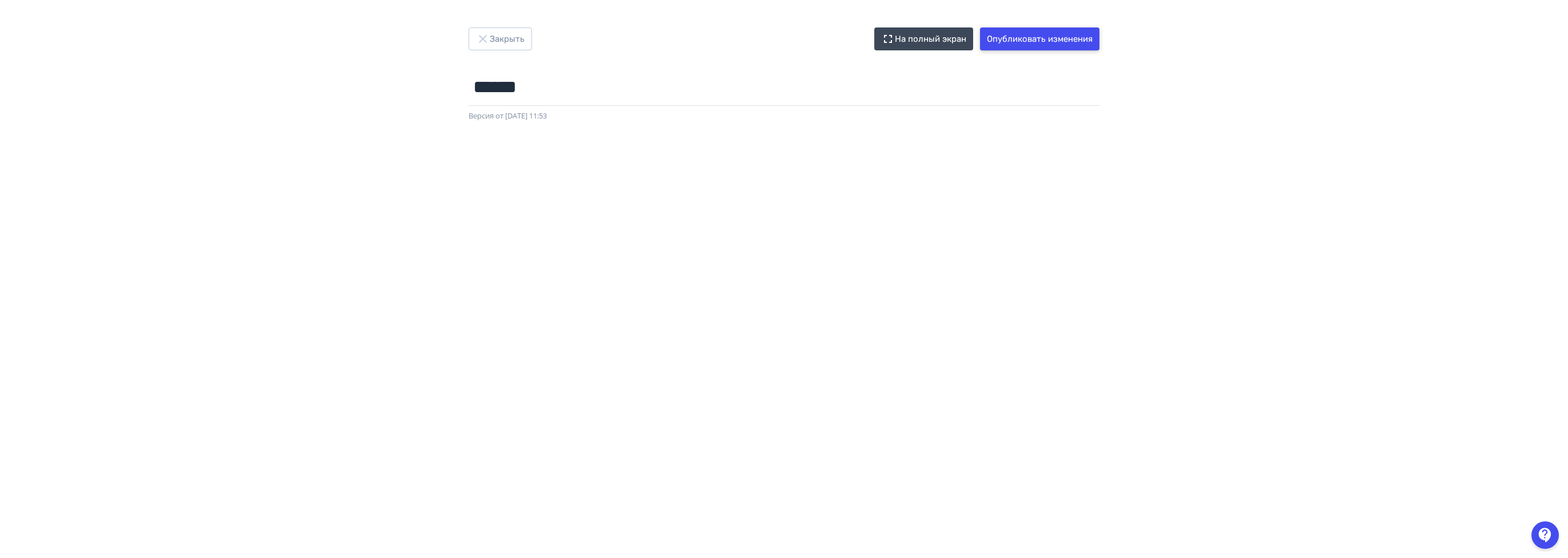
click at [1040, 40] on button "Опубликовать изменения" at bounding box center [1040, 39] width 119 height 23
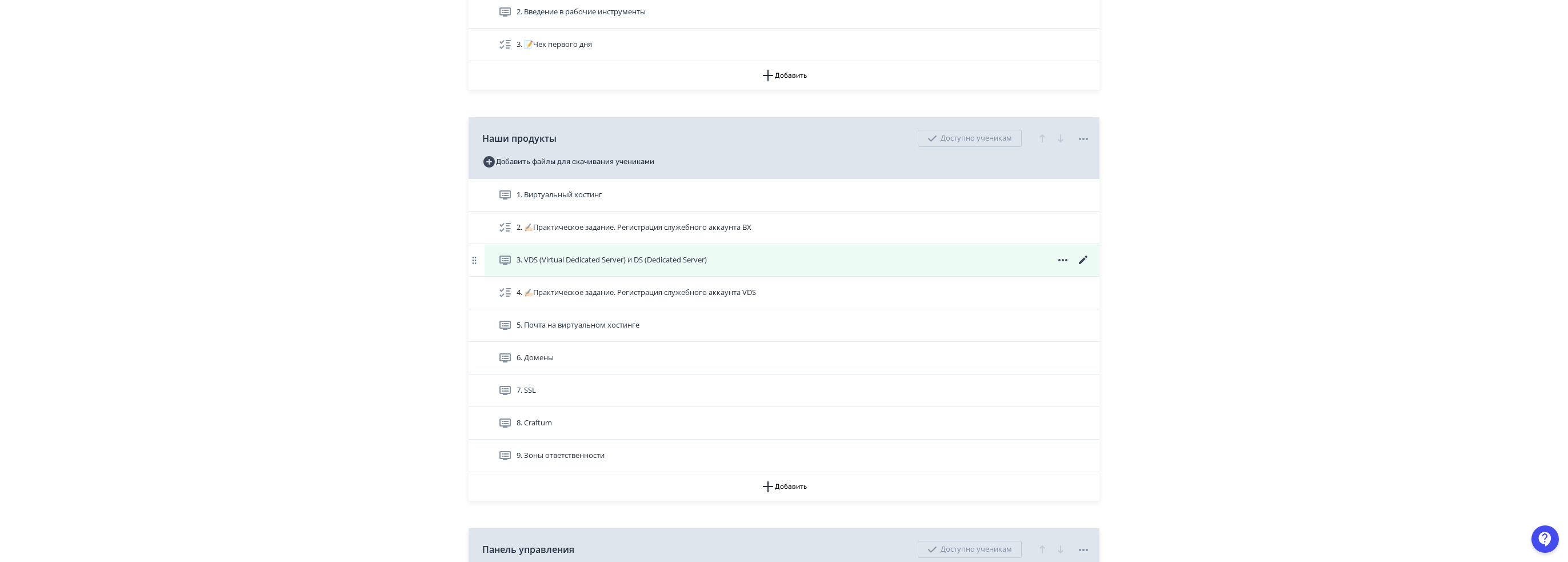
scroll to position [172, 0]
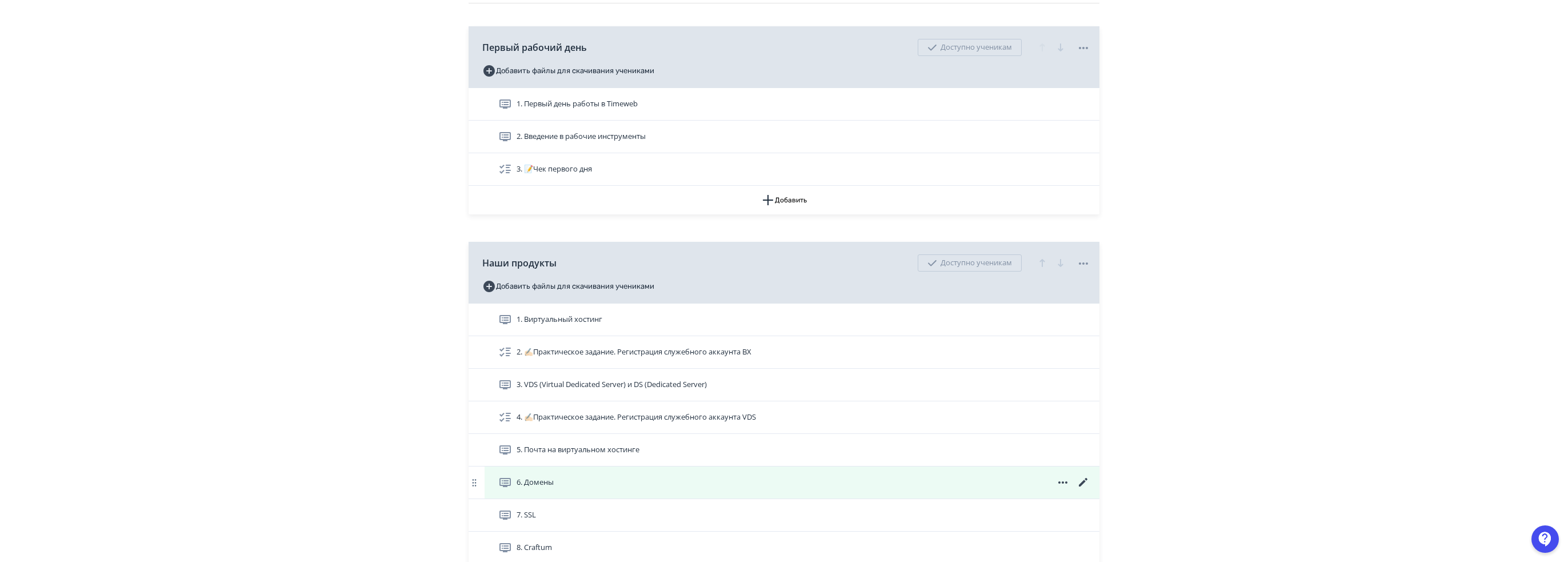
click at [1079, 481] on icon at bounding box center [1084, 483] width 13 height 13
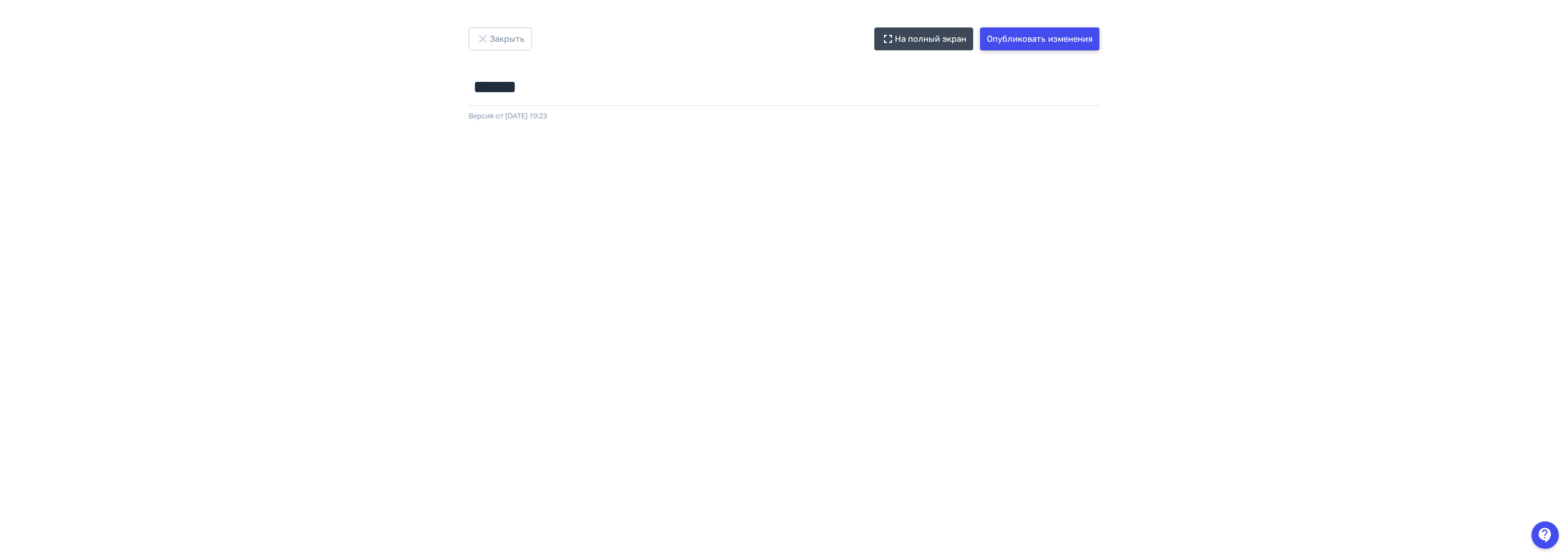
click at [1054, 45] on button "Опубликовать изменения" at bounding box center [1040, 39] width 119 height 23
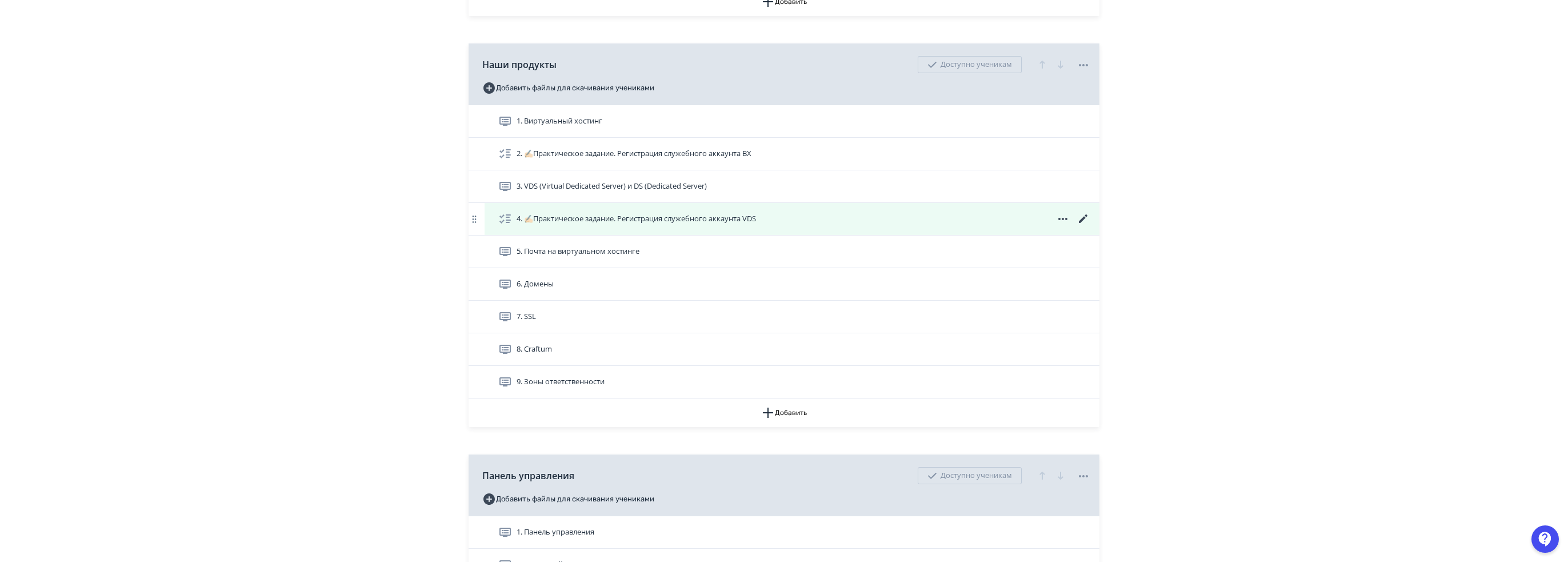
scroll to position [172, 0]
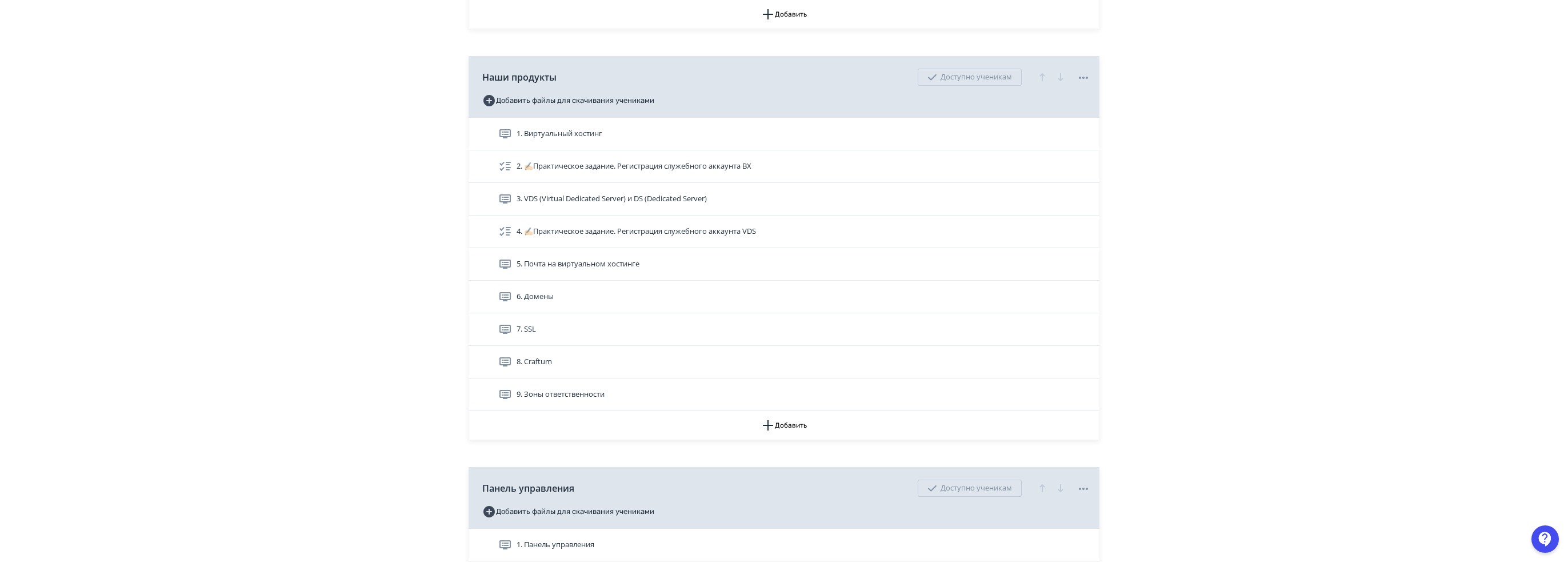
scroll to position [343, 0]
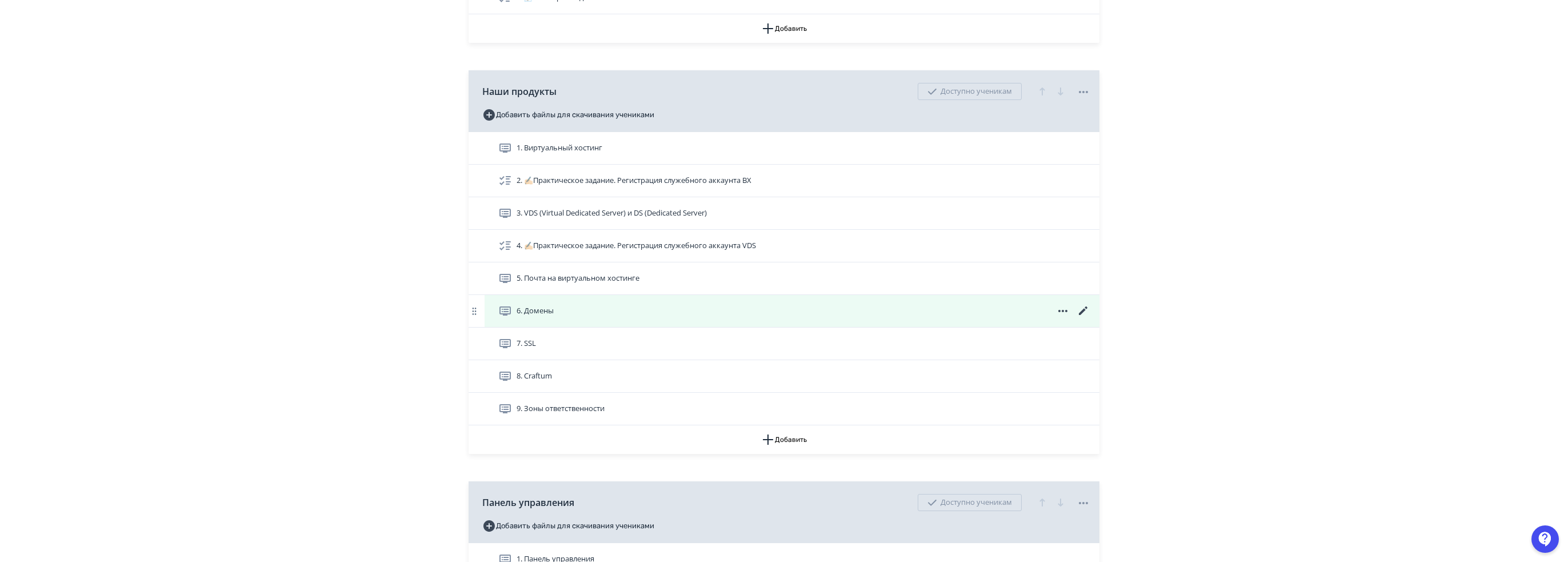
click at [993, 314] on div "6. Домены" at bounding box center [794, 311] width 592 height 13
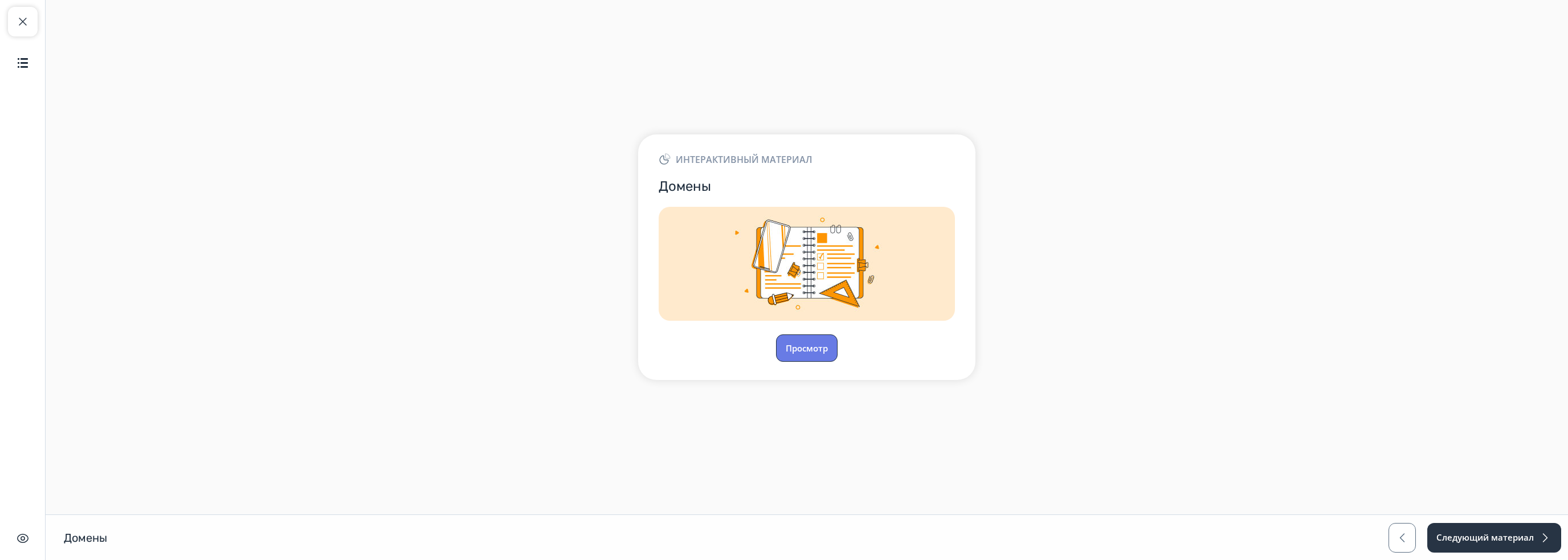
click at [802, 343] on button "Просмотр" at bounding box center [807, 348] width 61 height 27
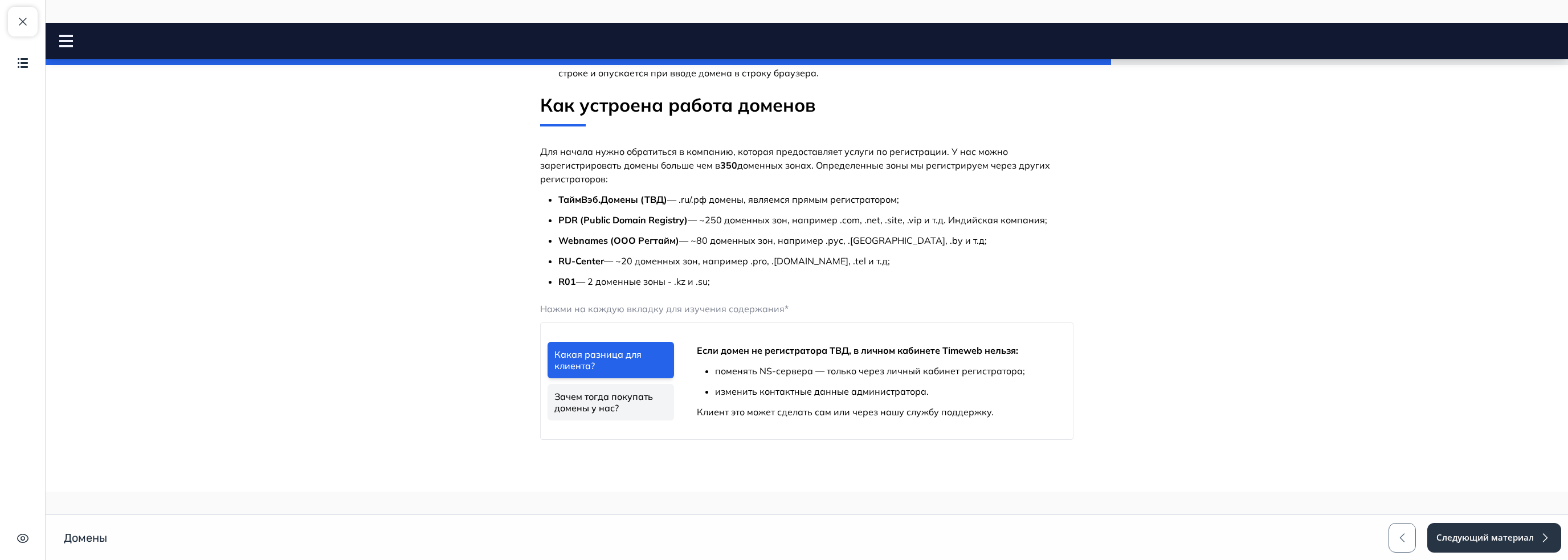
scroll to position [798, 0]
click at [584, 396] on link "Зачем тогда покупать домены у нас?" at bounding box center [611, 401] width 127 height 37
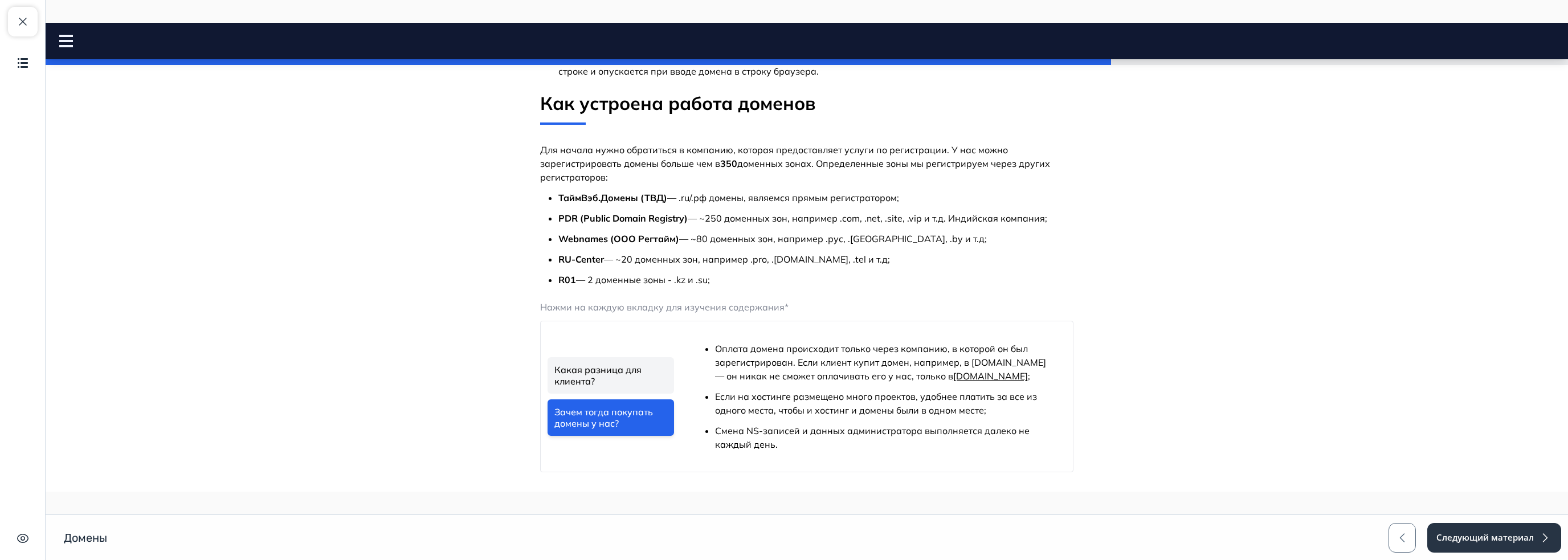
click at [598, 373] on link "Какая разница для клиента?" at bounding box center [611, 376] width 127 height 37
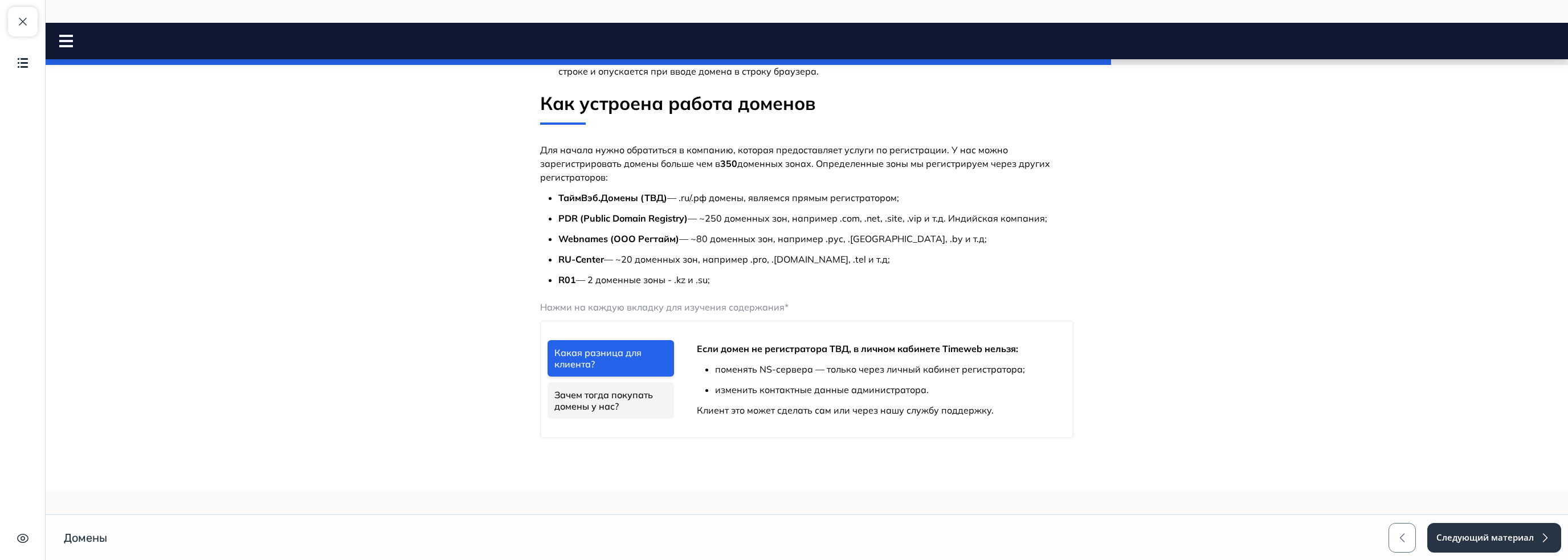
click at [607, 400] on link "Зачем тогда покупать домены у нас?" at bounding box center [611, 401] width 127 height 37
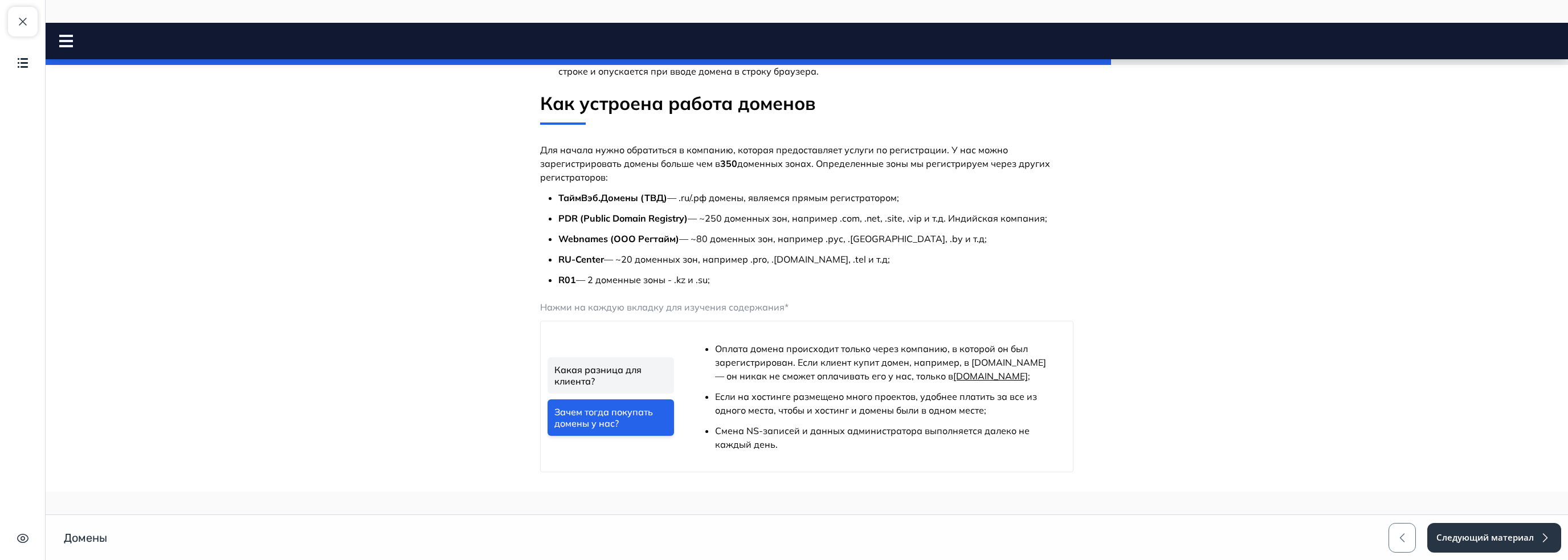
click at [632, 387] on link "Какая разница для клиента?" at bounding box center [611, 376] width 127 height 37
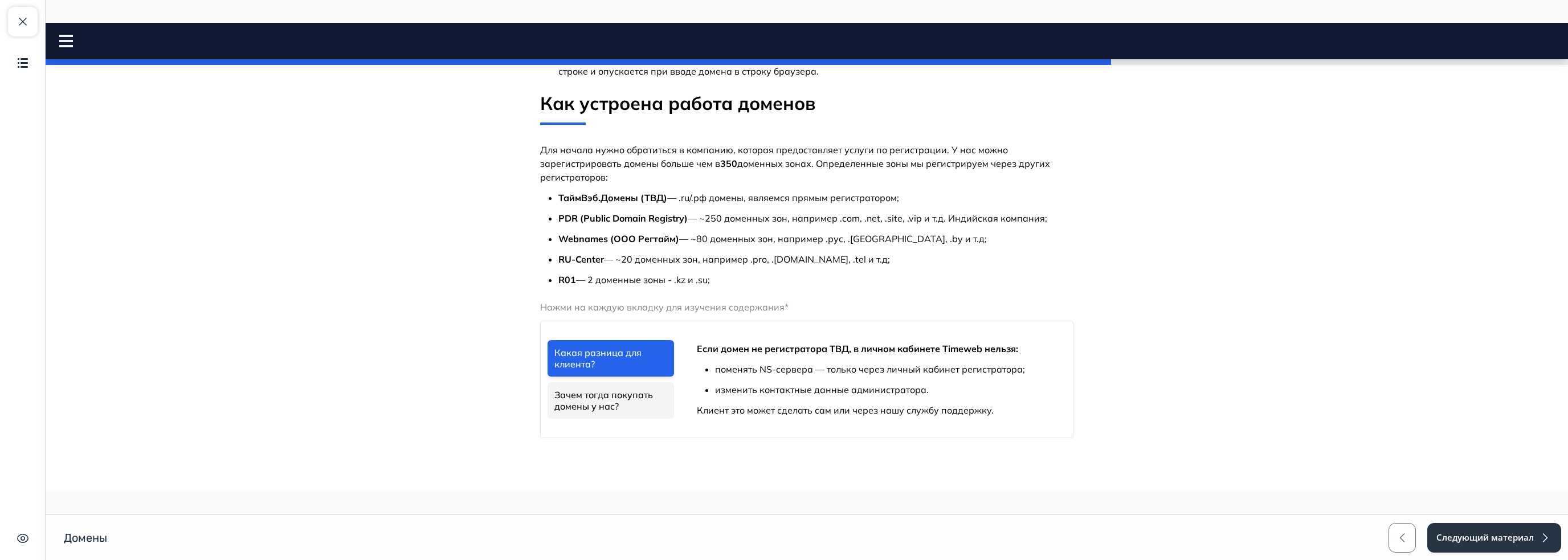
click at [632, 387] on link "Зачем тогда покупать домены у нас?" at bounding box center [611, 401] width 127 height 37
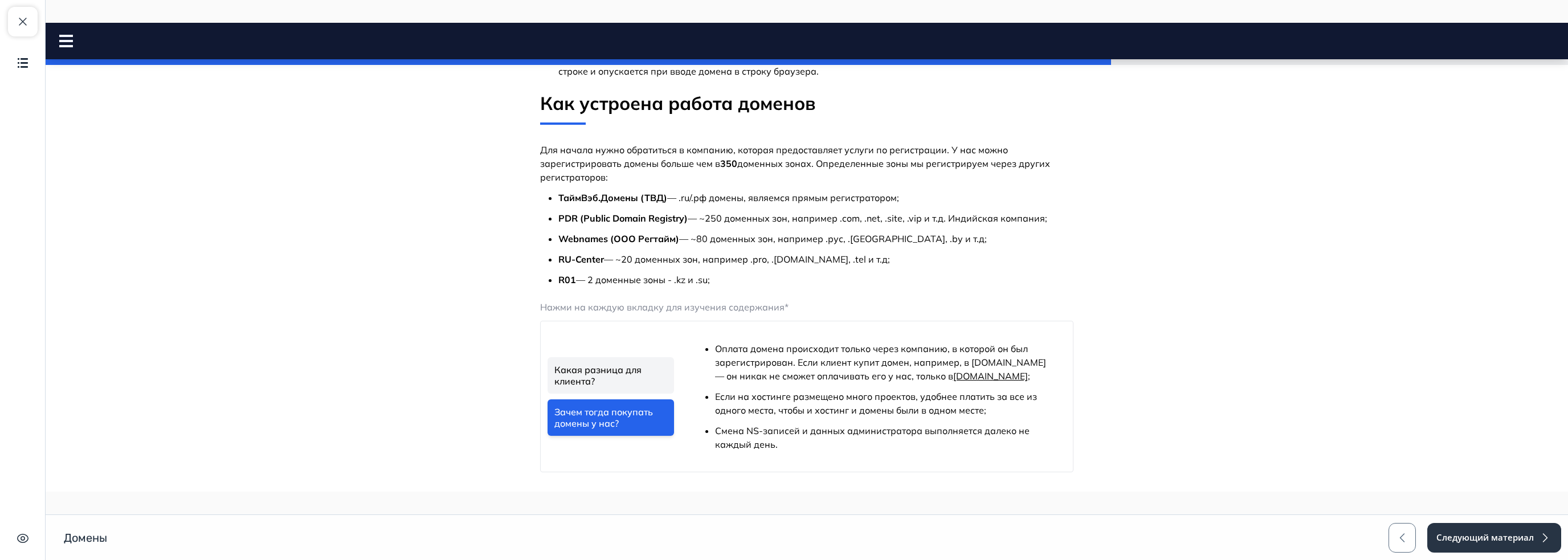
click at [632, 374] on link "Какая разница для клиента?" at bounding box center [611, 376] width 127 height 37
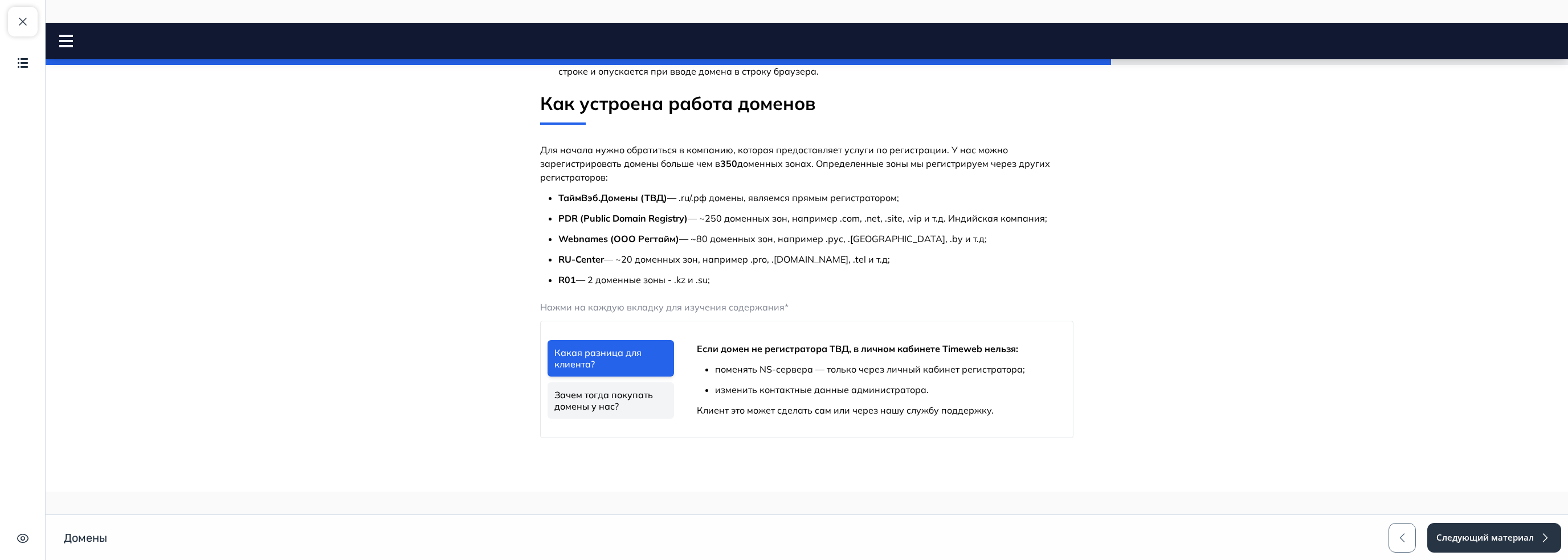
click at [630, 396] on link "Зачем тогда покупать домены у нас?" at bounding box center [611, 401] width 127 height 37
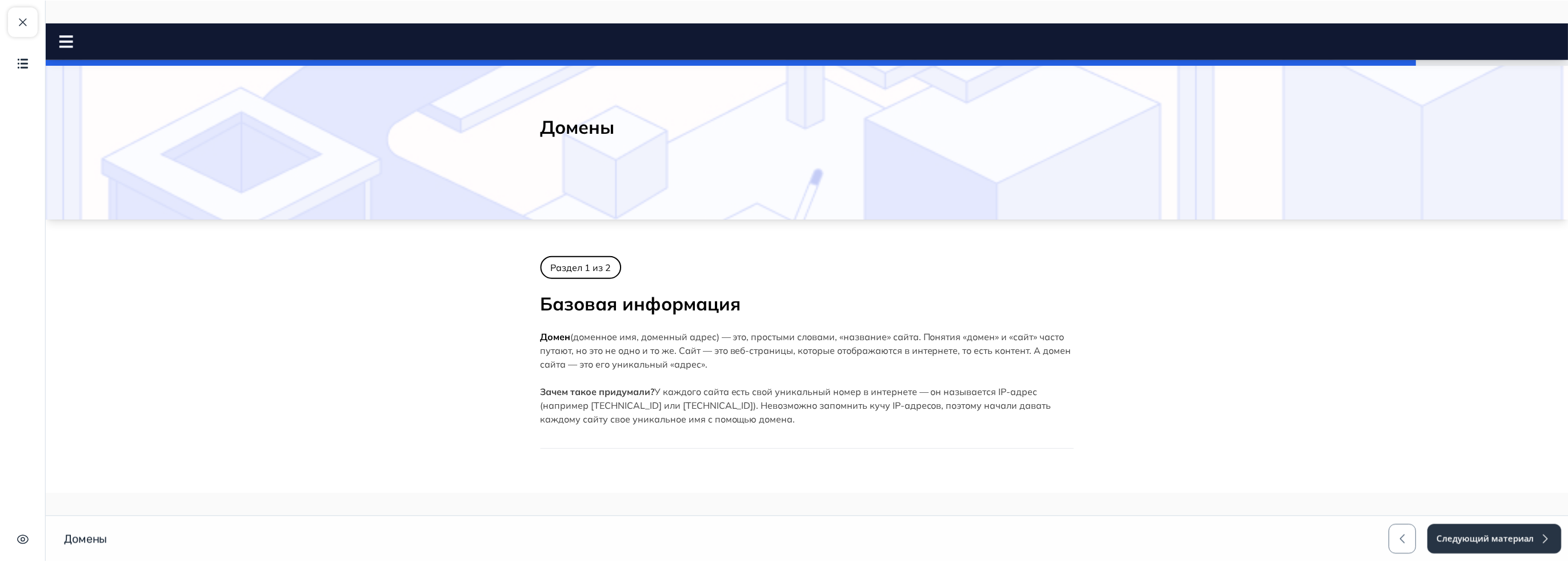
scroll to position [0, 0]
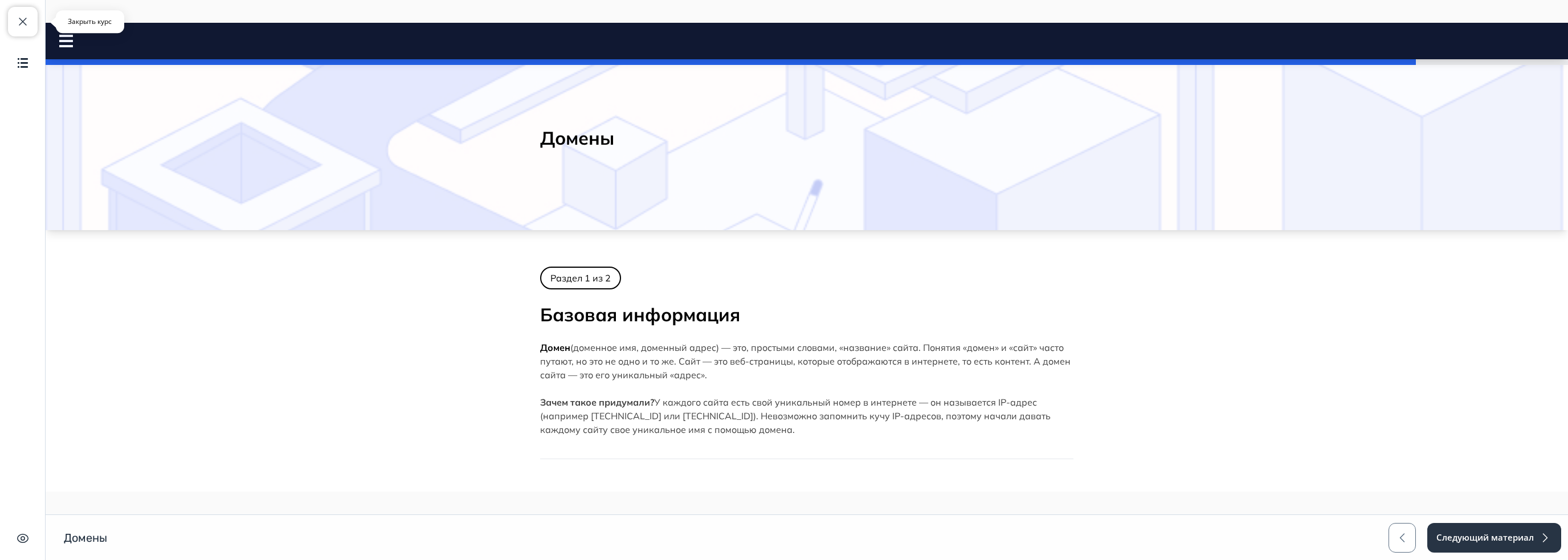
click at [30, 29] on button "Закрыть курс" at bounding box center [22, 21] width 30 height 30
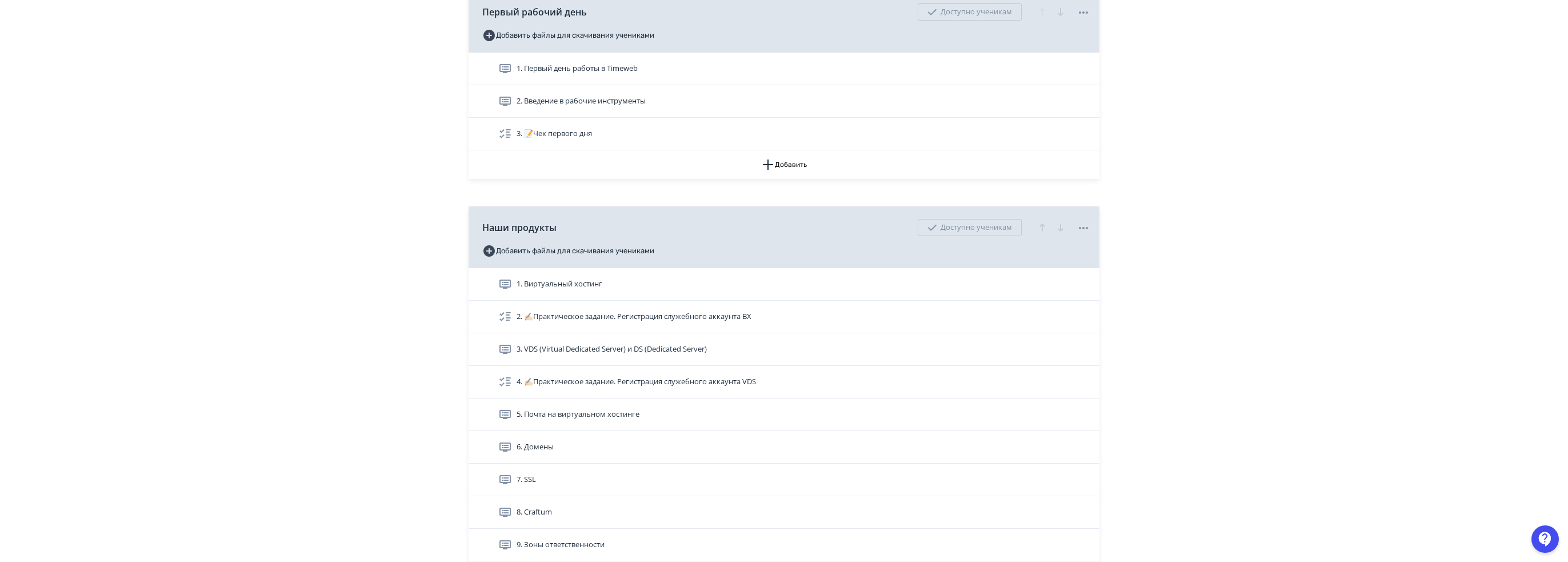
scroll to position [458, 0]
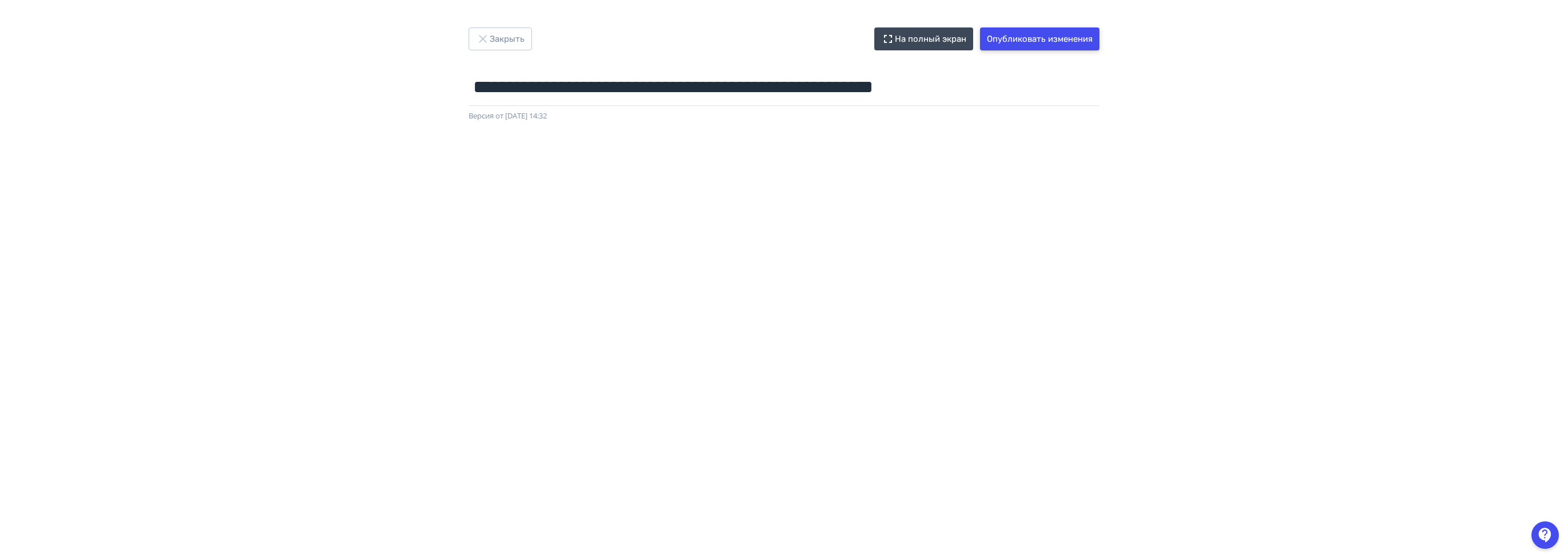
click at [1032, 38] on button "Опубликовать изменения" at bounding box center [1040, 39] width 119 height 23
